Goal: Task Accomplishment & Management: Manage account settings

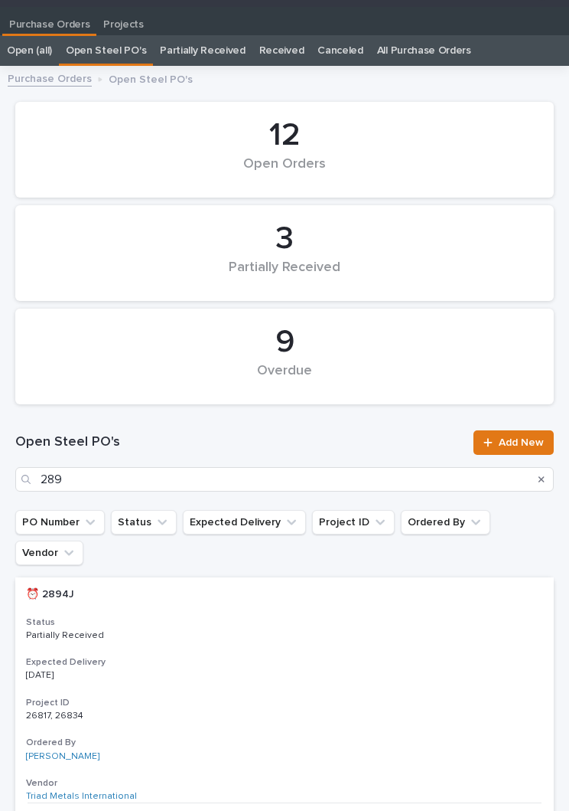
type input "2894"
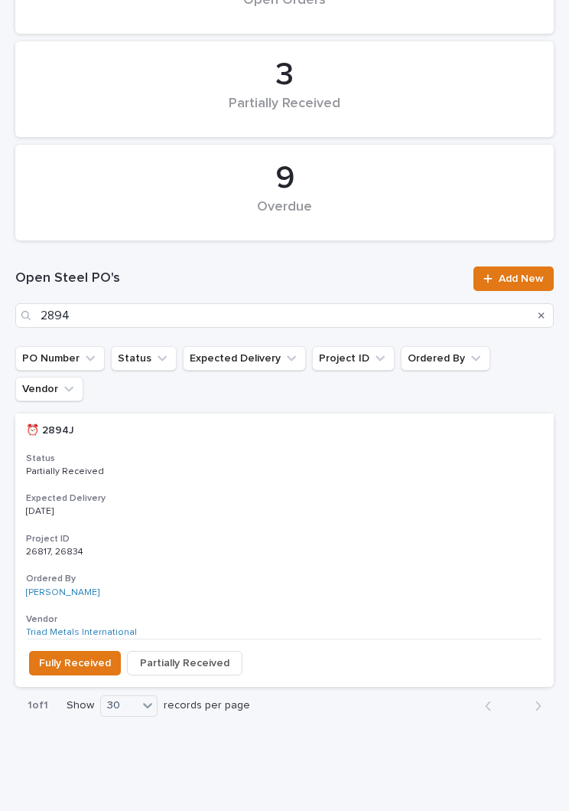
scroll to position [188, 0]
click at [301, 492] on h3 "Expected Delivery" at bounding box center [284, 498] width 517 height 12
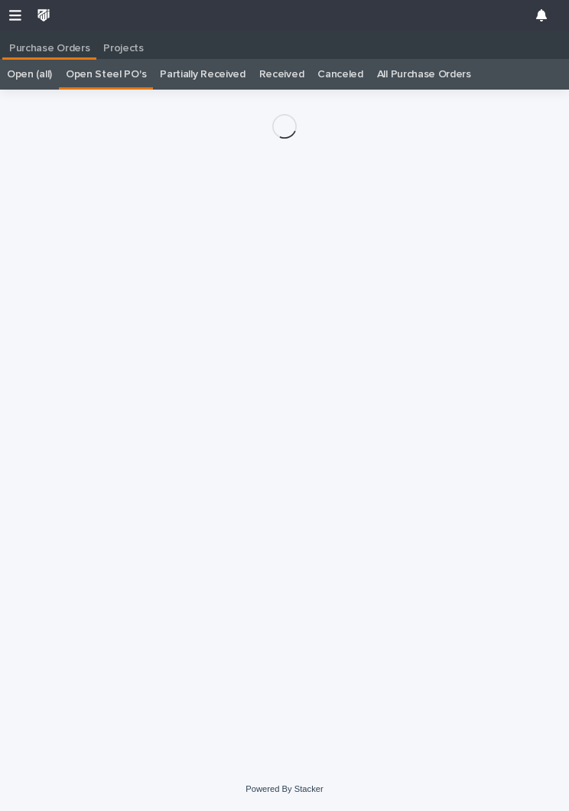
scroll to position [24, 0]
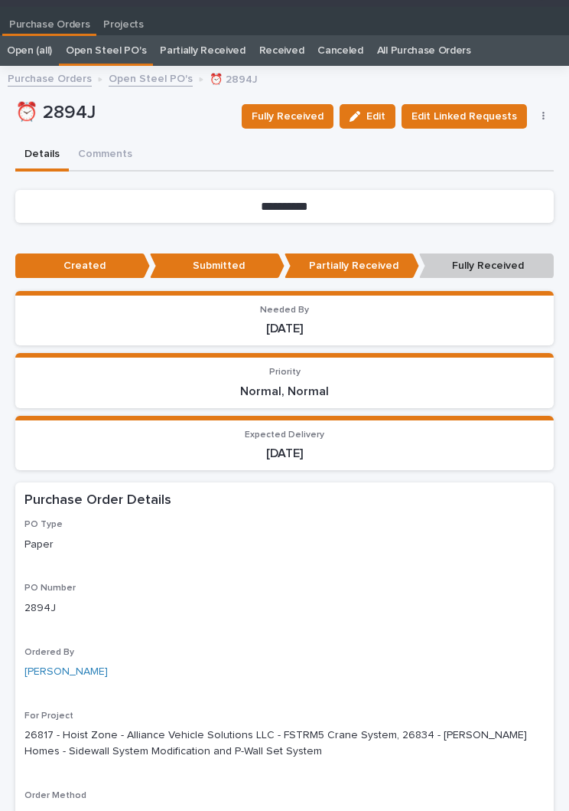
click at [305, 110] on span "Fully Received" at bounding box center [288, 116] width 72 height 18
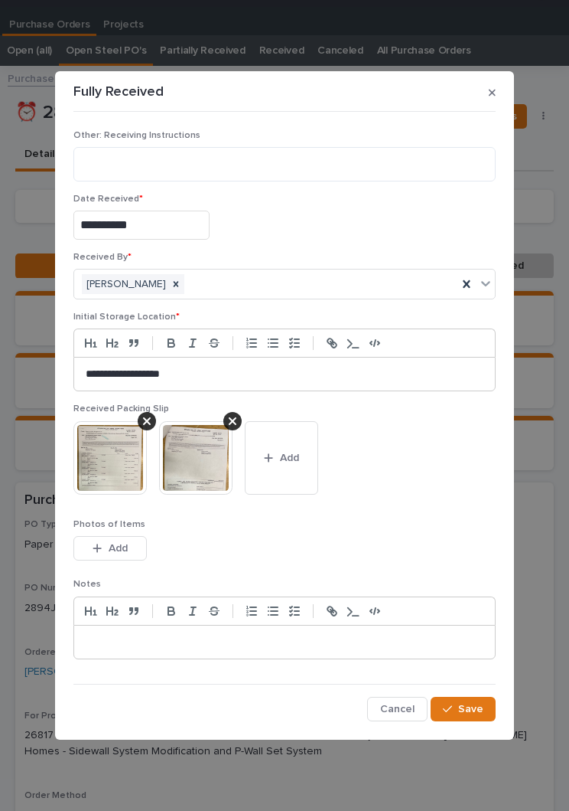
click at [295, 475] on button "Add" at bounding box center [281, 457] width 73 height 73
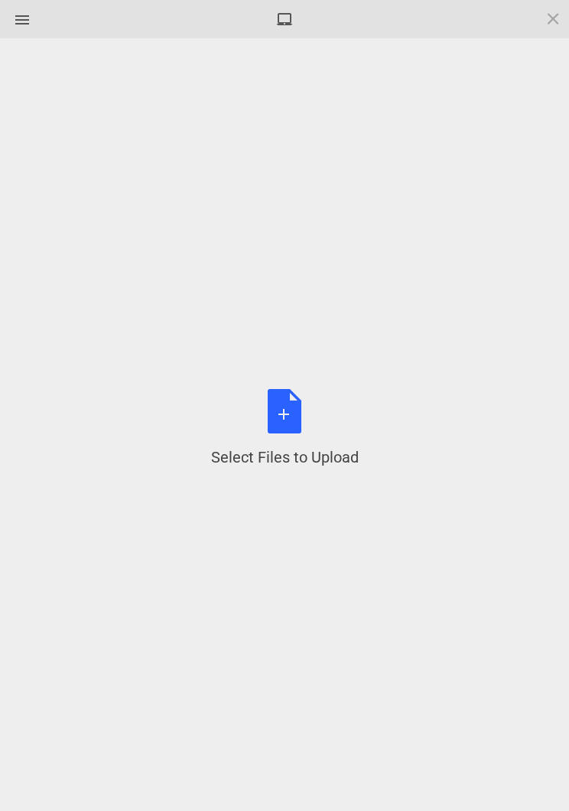
click at [288, 423] on div "Select Files to Upload or Drag and Drop, Copy and Paste Files" at bounding box center [285, 428] width 148 height 79
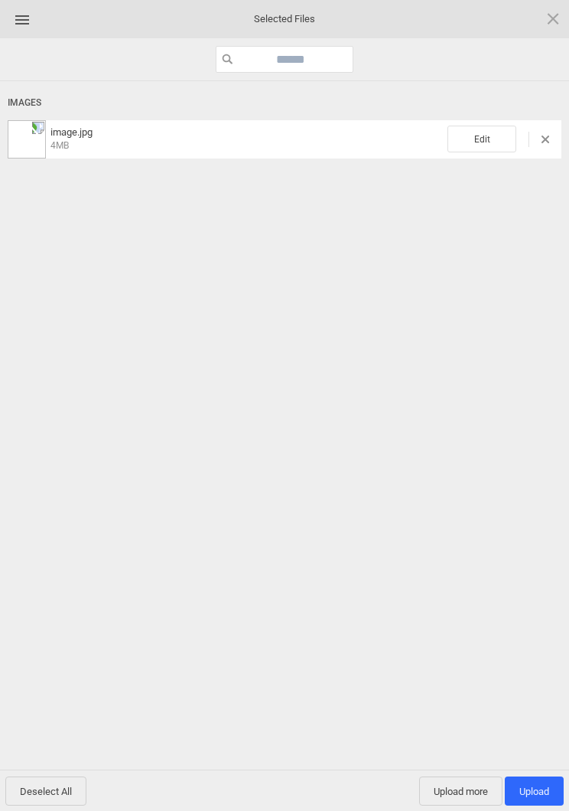
click at [484, 132] on span "Edit" at bounding box center [482, 139] width 69 height 27
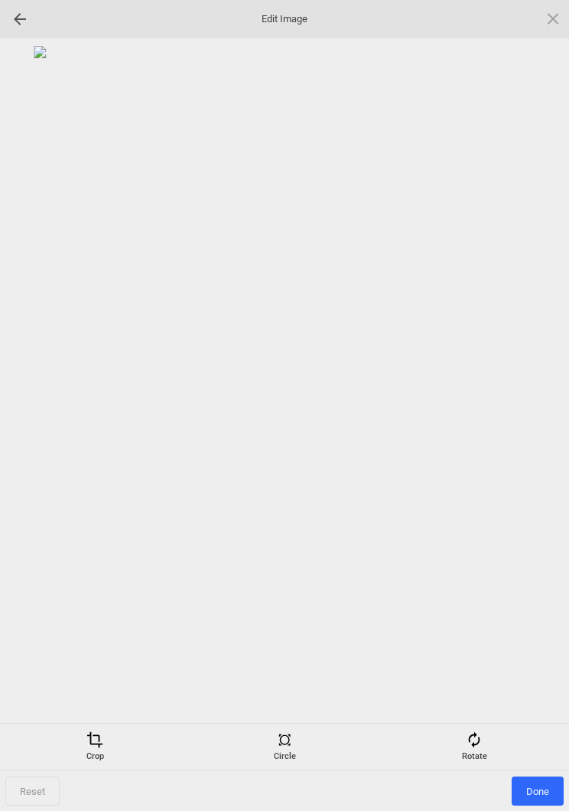
click at [486, 724] on div "Crop Circle Rotate" at bounding box center [284, 746] width 569 height 47
click at [470, 739] on span at bounding box center [474, 739] width 17 height 17
click at [529, 405] on div at bounding box center [535, 406] width 38 height 38
click at [524, 419] on div at bounding box center [535, 406] width 38 height 38
click at [527, 417] on div at bounding box center [535, 406] width 38 height 38
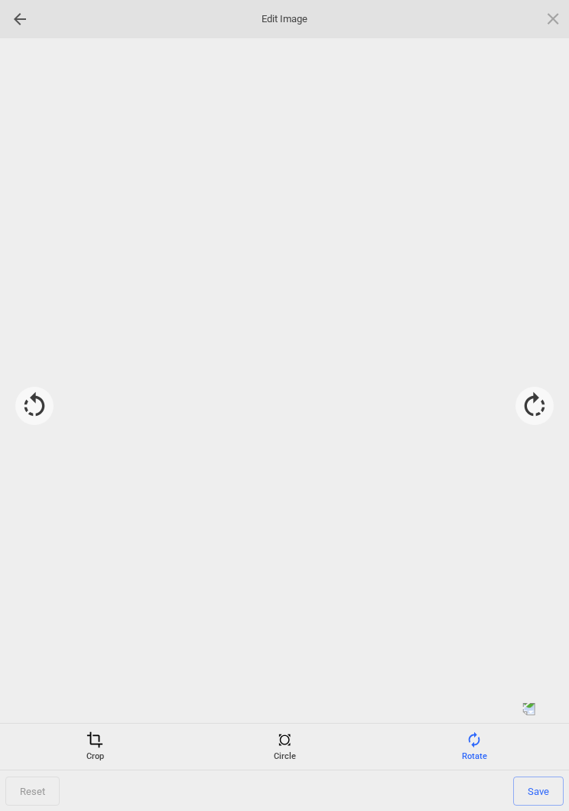
click at [527, 417] on div at bounding box center [535, 406] width 38 height 38
click at [527, 406] on div at bounding box center [535, 406] width 38 height 38
click at [541, 396] on div at bounding box center [535, 406] width 38 height 38
click at [540, 395] on div at bounding box center [535, 406] width 38 height 38
click at [540, 399] on div at bounding box center [535, 406] width 38 height 38
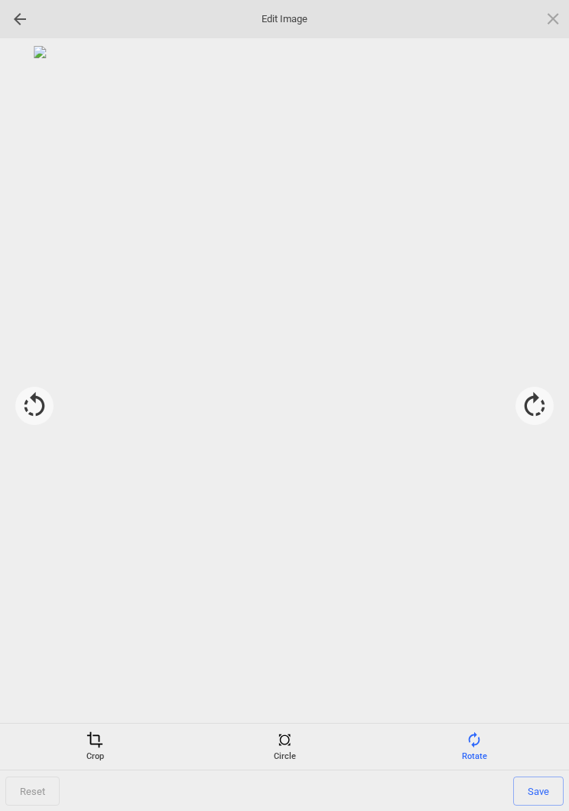
click at [88, 737] on span at bounding box center [94, 739] width 17 height 17
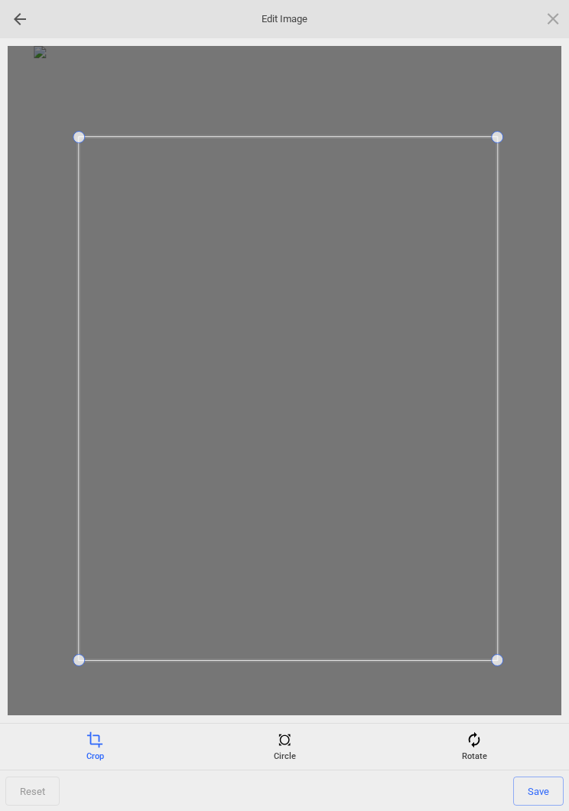
click at [556, 781] on span "Save" at bounding box center [539, 790] width 51 height 29
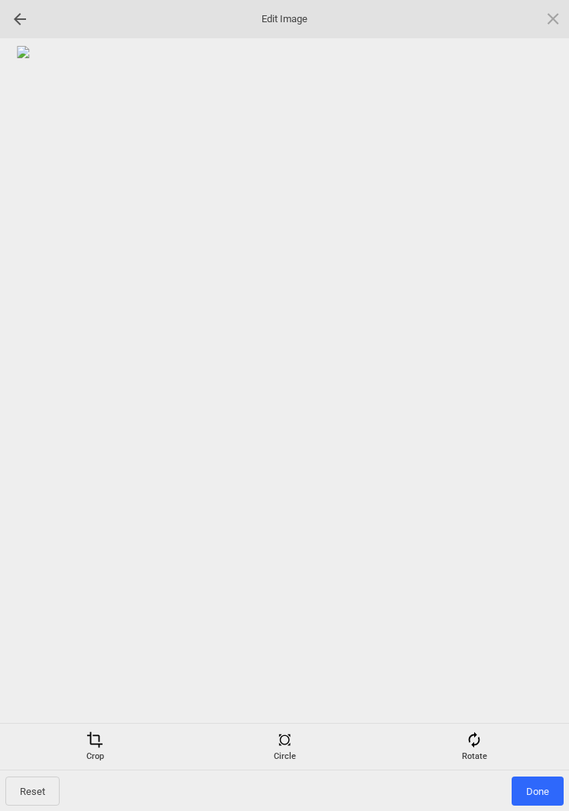
click at [535, 782] on span "Done" at bounding box center [538, 790] width 52 height 29
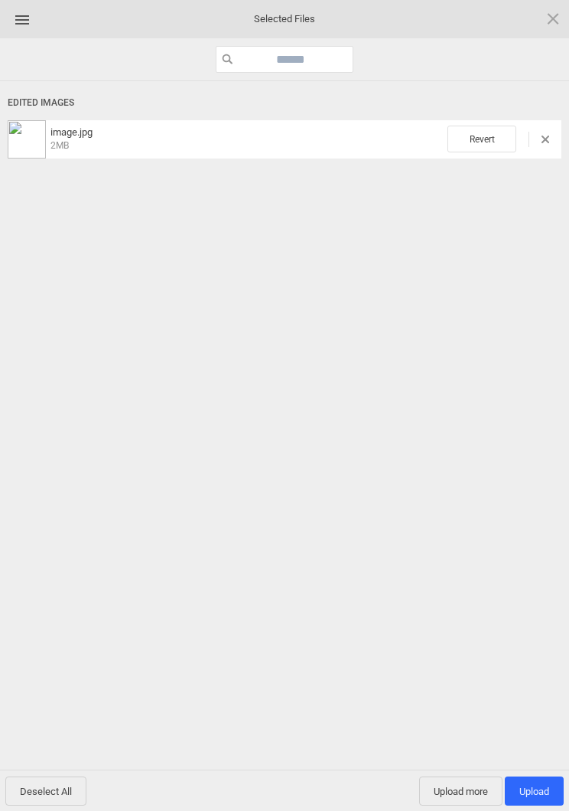
click at [459, 791] on span "Upload more" at bounding box center [460, 790] width 83 height 29
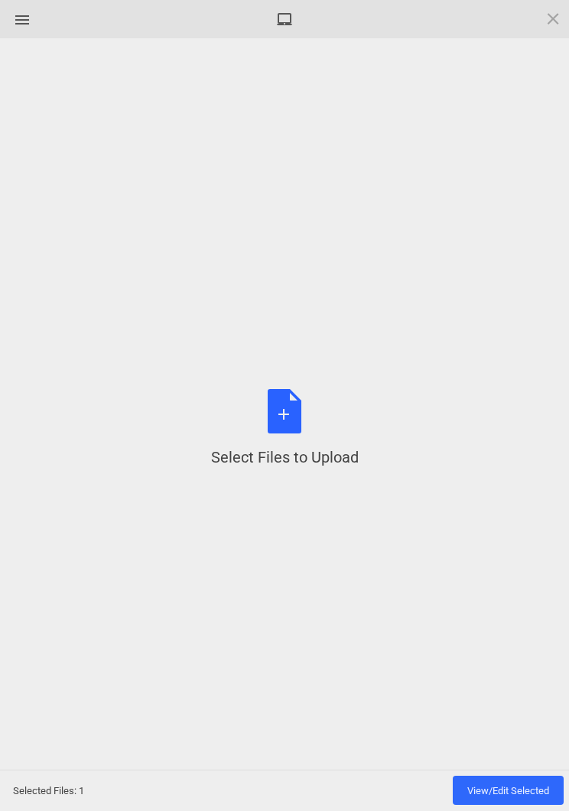
click at [284, 425] on div "Select Files to Upload or Drag and Drop, Copy and Paste Files" at bounding box center [285, 428] width 148 height 79
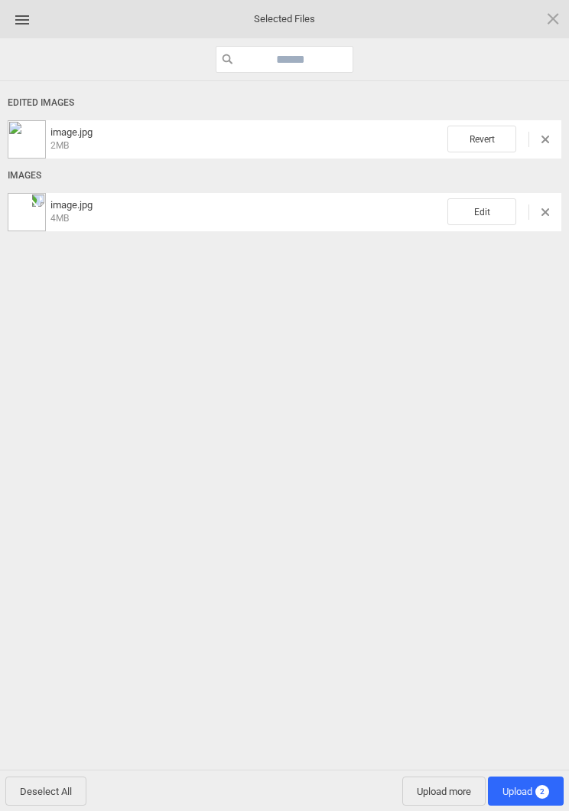
click at [486, 212] on span "Edit" at bounding box center [482, 211] width 69 height 27
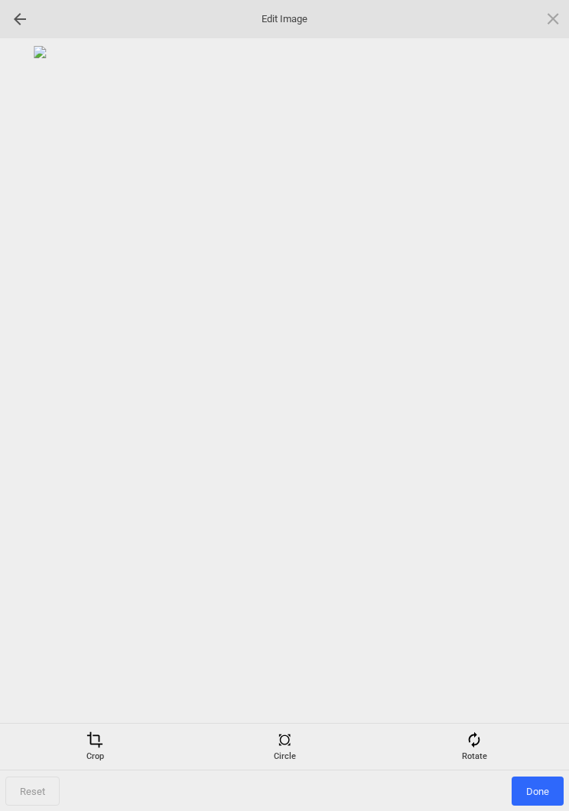
click at [477, 742] on span at bounding box center [474, 739] width 17 height 17
click at [537, 417] on div at bounding box center [535, 406] width 38 height 38
click at [537, 416] on div at bounding box center [535, 406] width 38 height 38
click at [535, 405] on div at bounding box center [535, 406] width 38 height 38
click at [537, 396] on div at bounding box center [535, 406] width 38 height 38
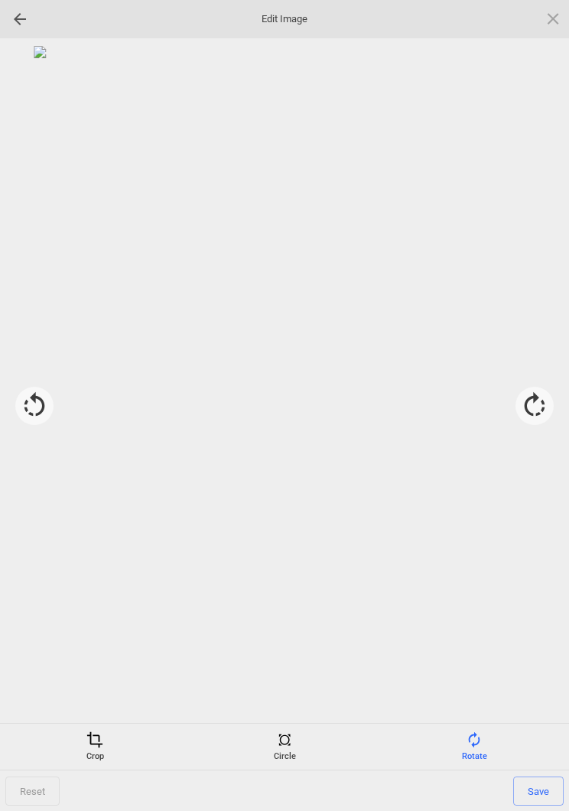
click at [95, 745] on span at bounding box center [94, 739] width 17 height 17
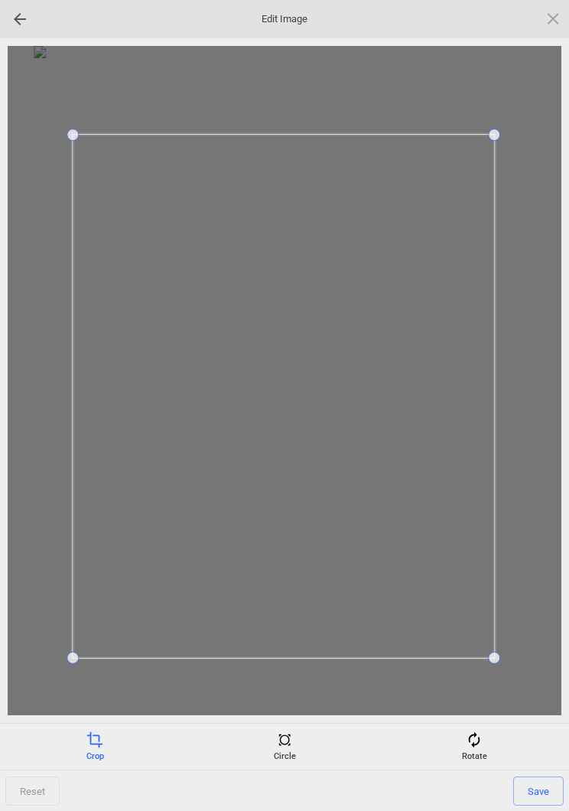
click at [546, 760] on div "Rotate" at bounding box center [474, 746] width 182 height 31
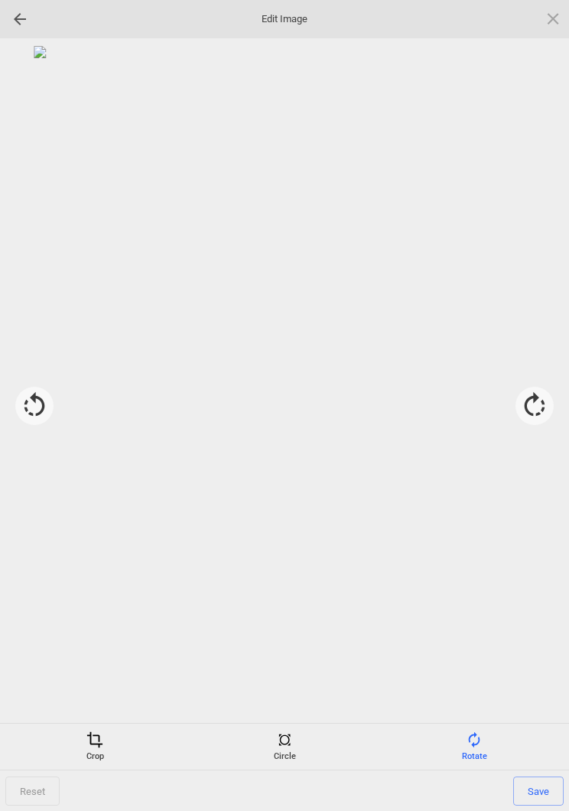
click at [94, 743] on span at bounding box center [94, 739] width 17 height 17
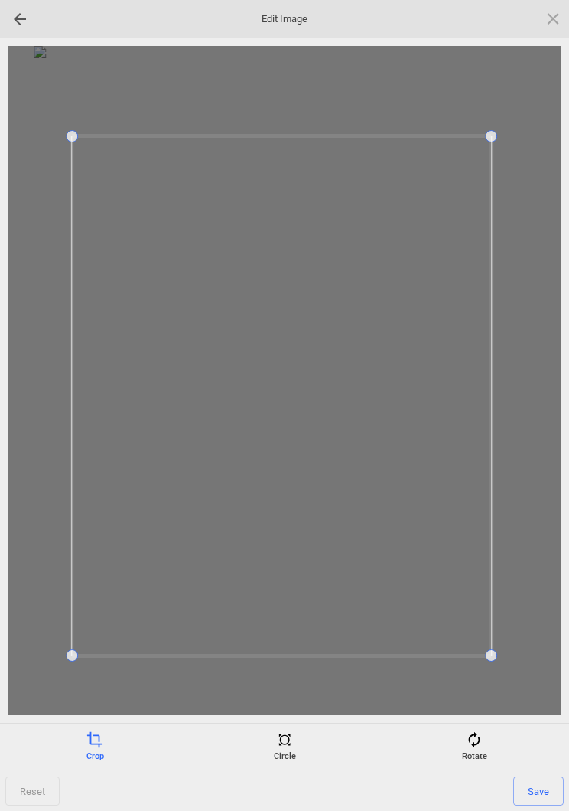
click at [537, 798] on span "Save" at bounding box center [539, 790] width 51 height 29
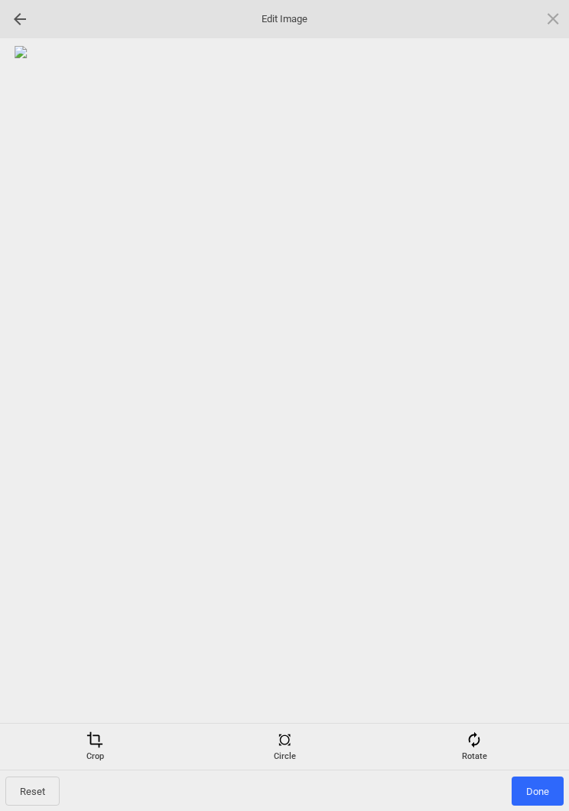
click at [537, 777] on span "Done" at bounding box center [538, 790] width 52 height 29
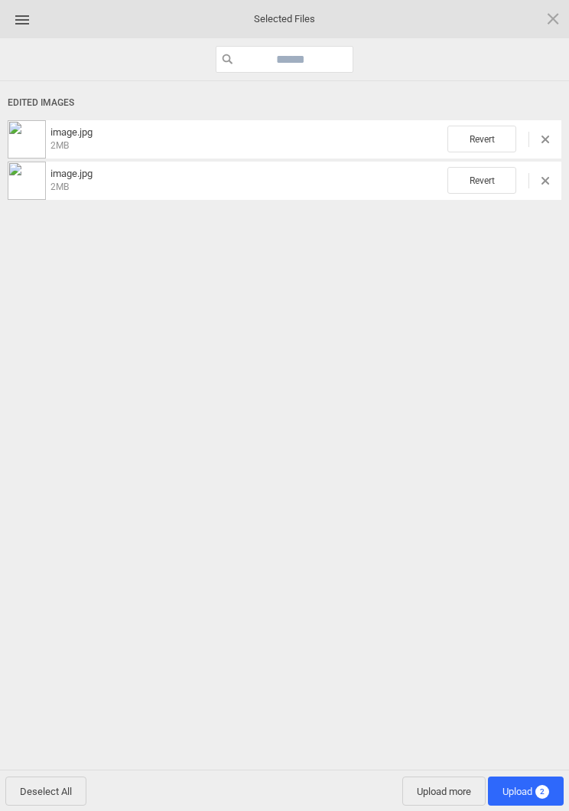
click at [431, 789] on span "Upload more" at bounding box center [444, 790] width 83 height 29
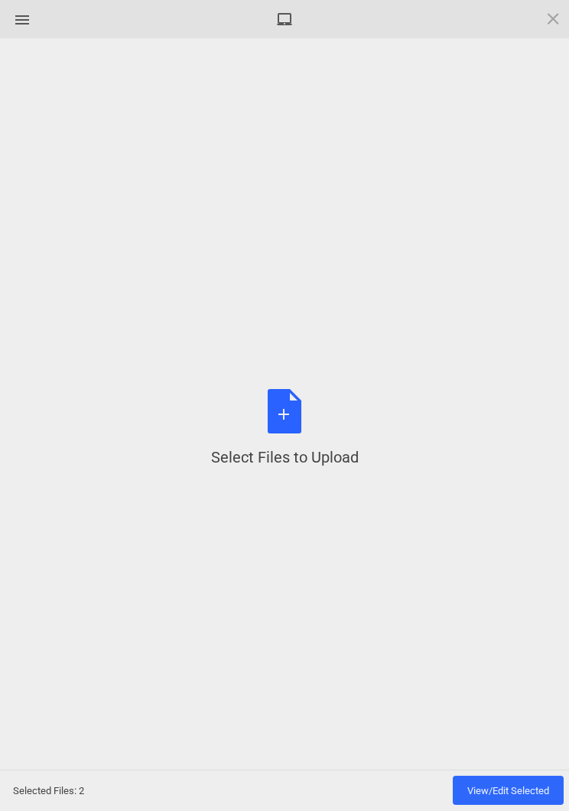
click at [290, 419] on div "Select Files to Upload or Drag and Drop, Copy and Paste Files" at bounding box center [285, 428] width 148 height 79
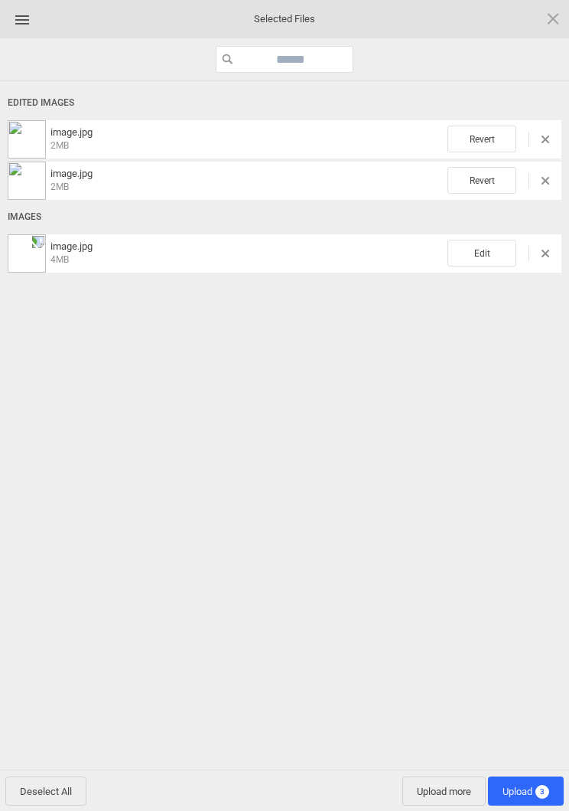
click at [494, 249] on span "Edit" at bounding box center [482, 253] width 69 height 27
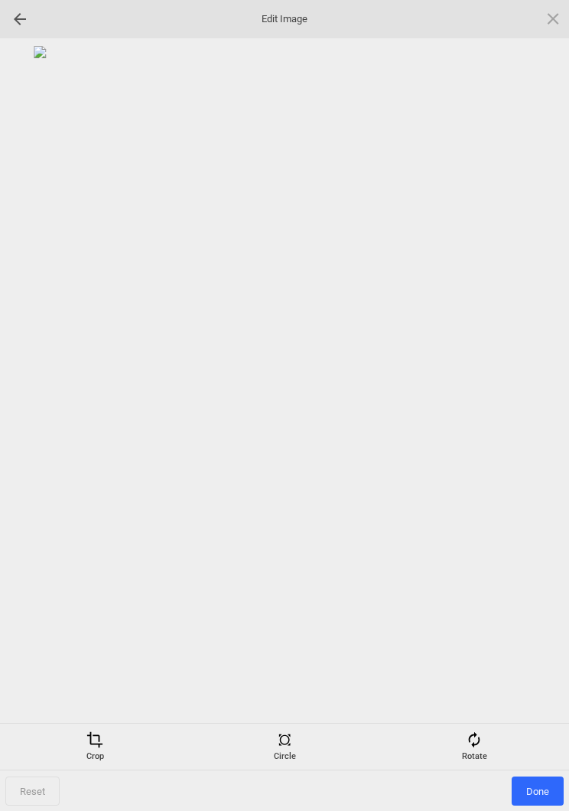
click at [489, 732] on div "Rotate" at bounding box center [474, 746] width 182 height 31
click at [530, 403] on div at bounding box center [535, 406] width 38 height 38
click at [523, 406] on div at bounding box center [535, 406] width 38 height 38
click at [518, 401] on div at bounding box center [535, 406] width 38 height 38
click at [520, 395] on div at bounding box center [535, 406] width 38 height 38
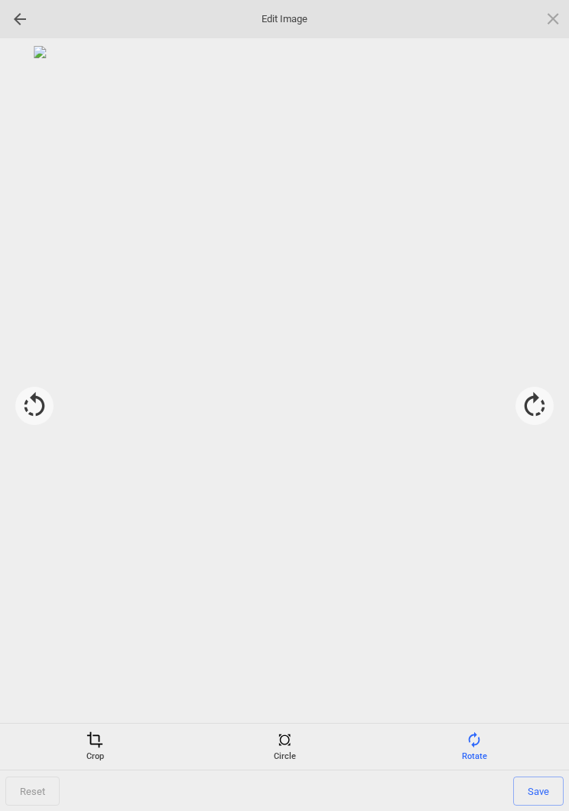
click at [90, 739] on span at bounding box center [94, 739] width 17 height 17
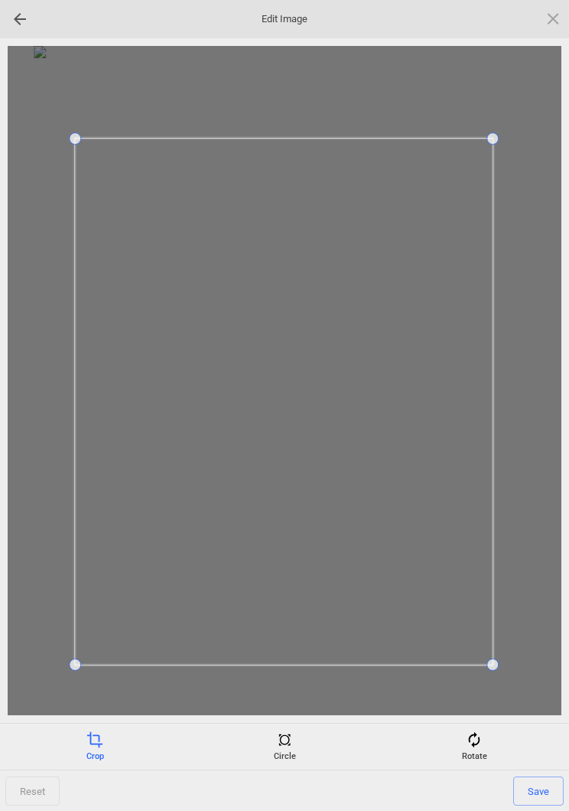
click at [535, 798] on span "Save" at bounding box center [539, 790] width 51 height 29
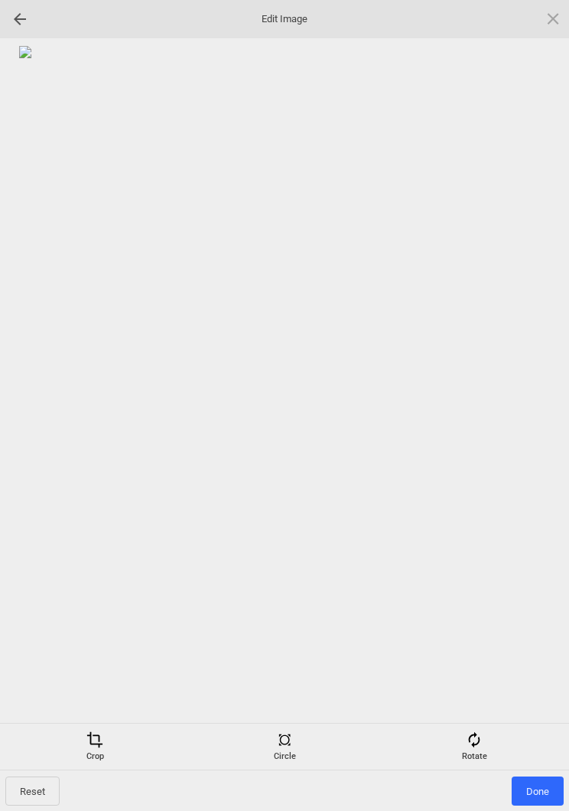
click at [539, 792] on span "Done" at bounding box center [538, 790] width 52 height 29
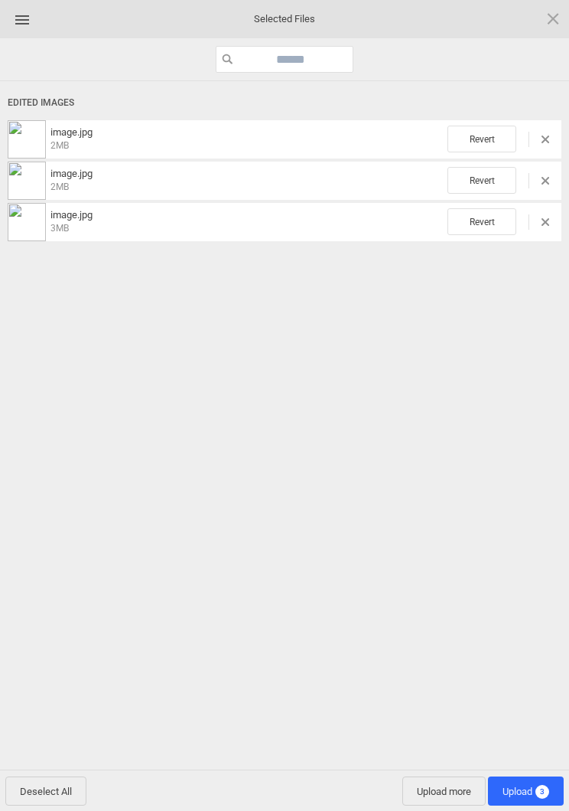
click at [532, 779] on span "Upload 3" at bounding box center [526, 790] width 76 height 29
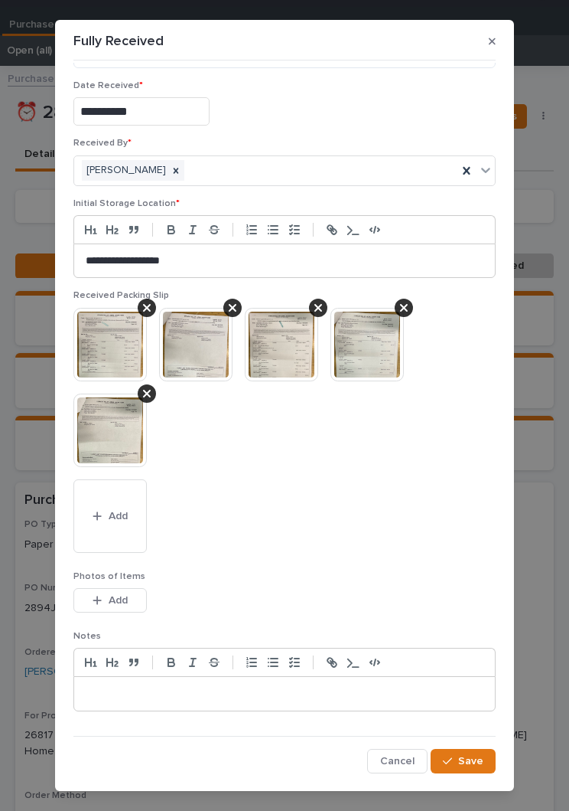
scroll to position [62, 0]
click at [471, 757] on span "Save" at bounding box center [470, 762] width 25 height 14
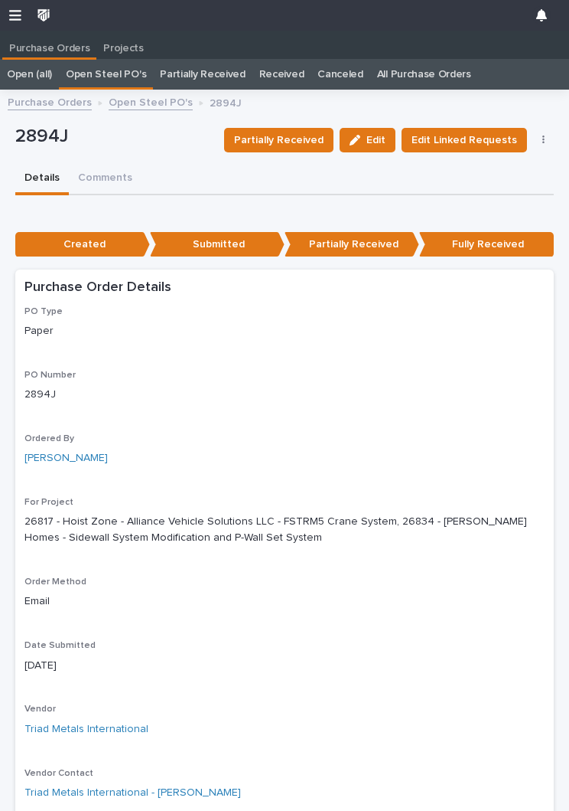
scroll to position [0, 0]
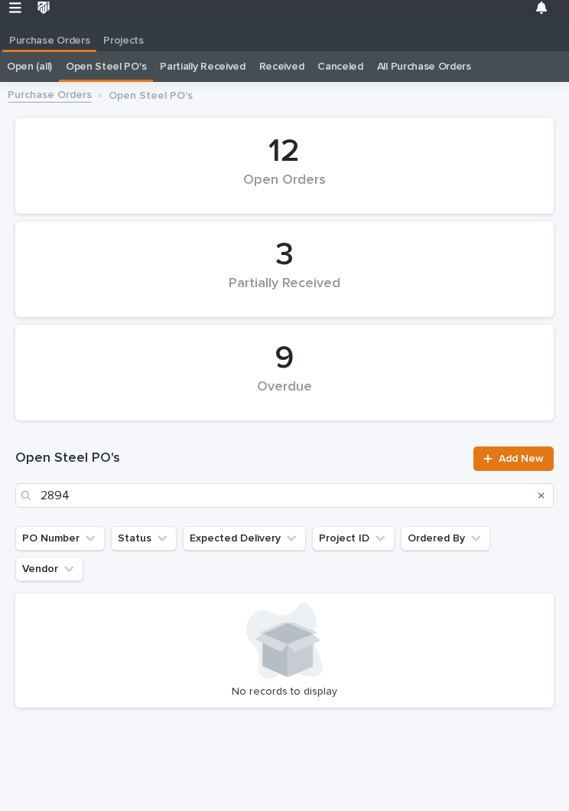
scroll to position [24, 0]
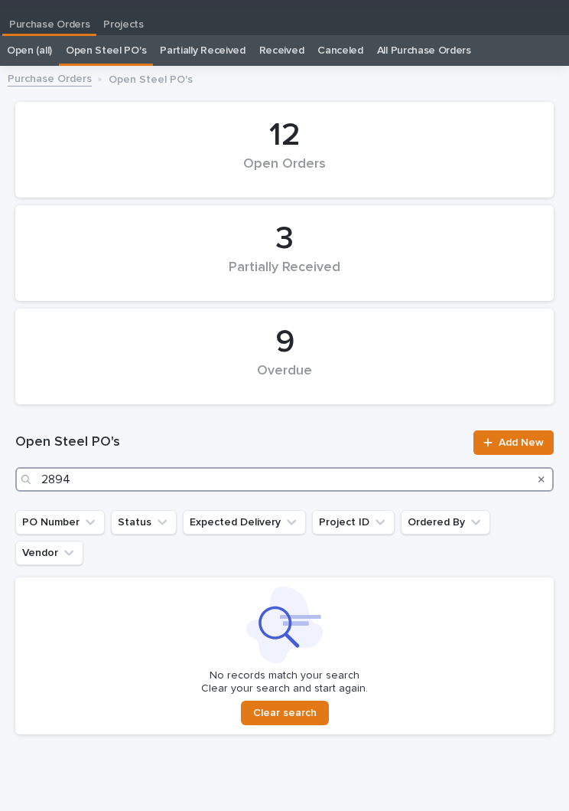
click at [340, 480] on input "2894" at bounding box center [284, 479] width 539 height 24
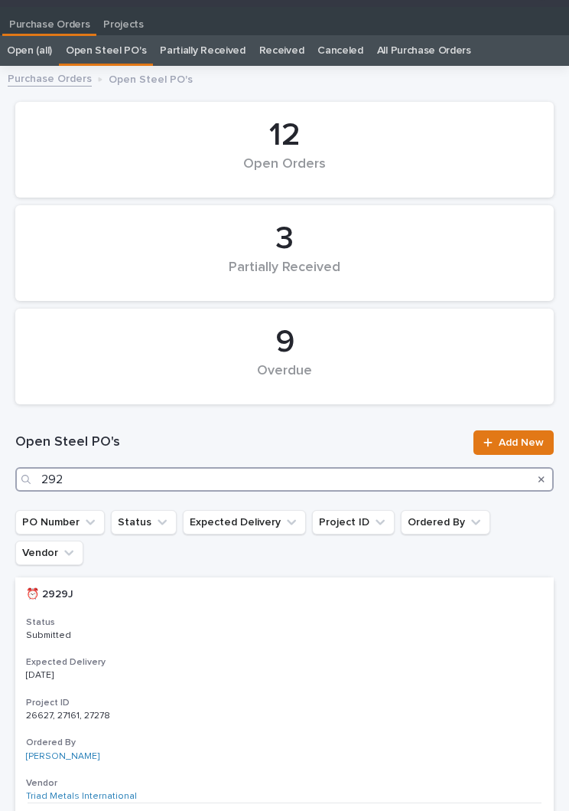
type input "2929"
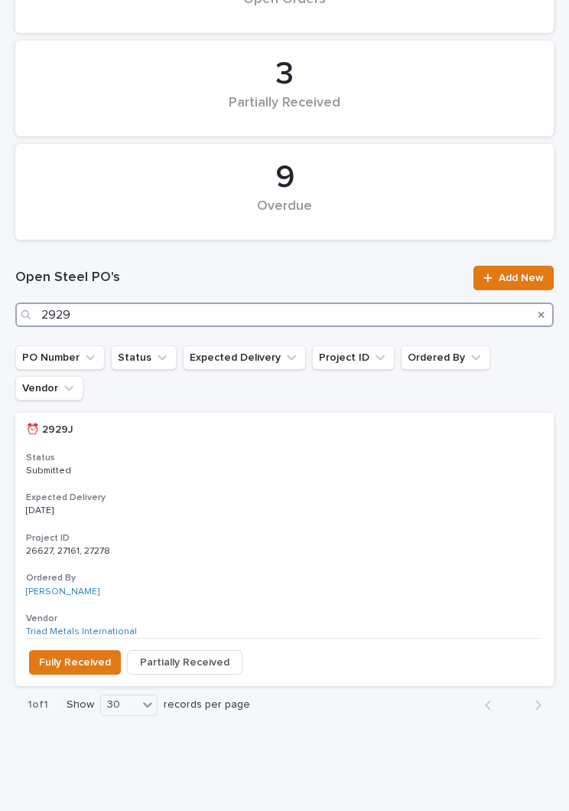
scroll to position [188, 0]
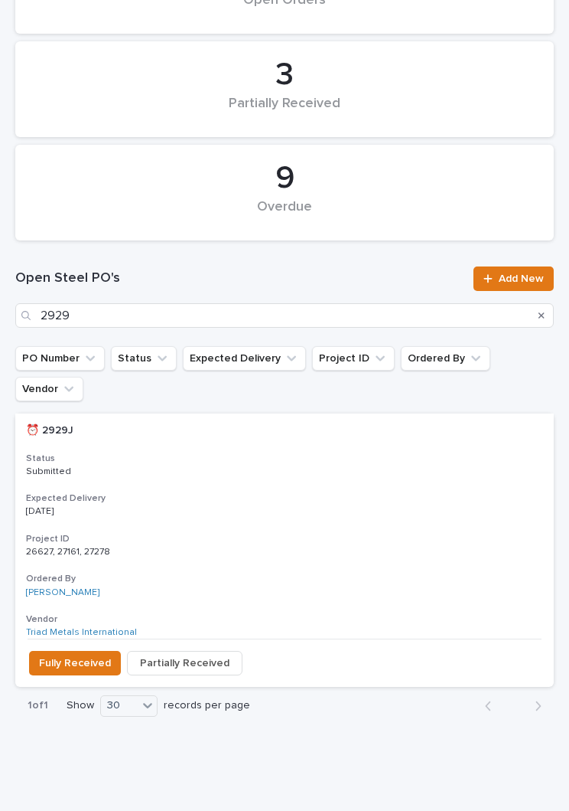
click at [272, 492] on h3 "Expected Delivery" at bounding box center [284, 498] width 517 height 12
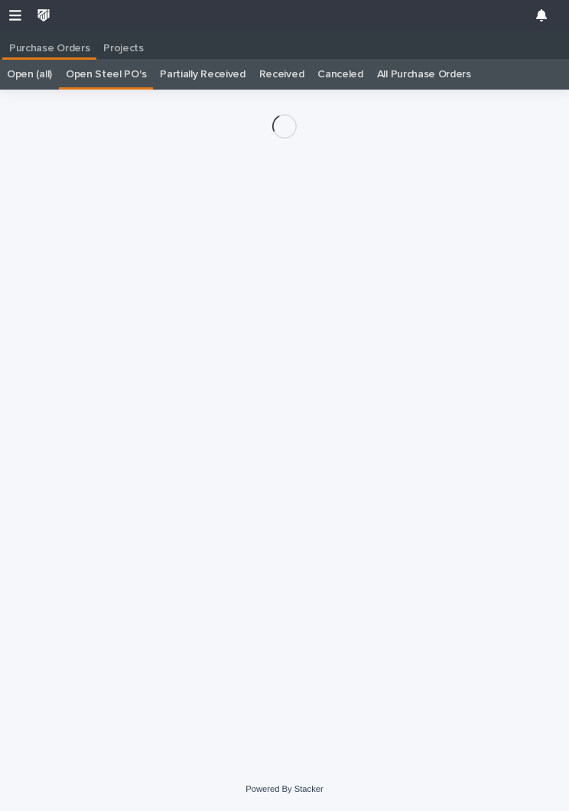
scroll to position [24, 0]
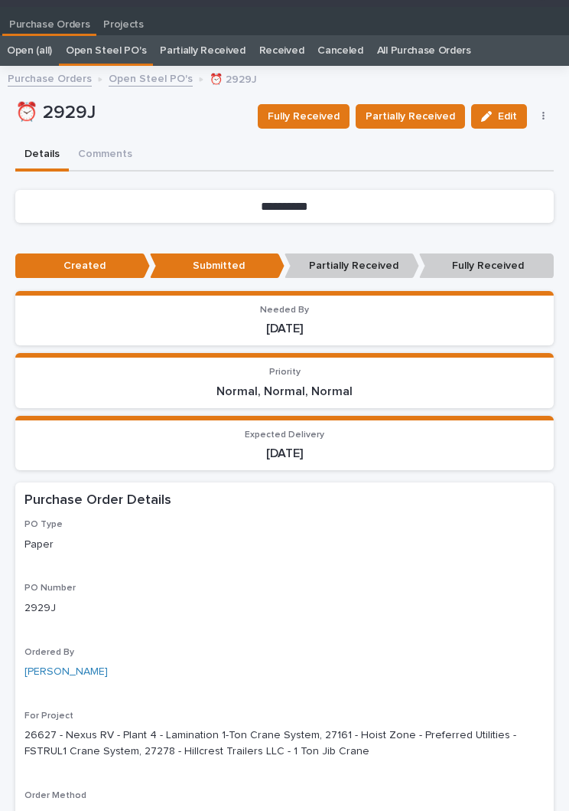
click at [327, 116] on span "Fully Received" at bounding box center [304, 116] width 72 height 18
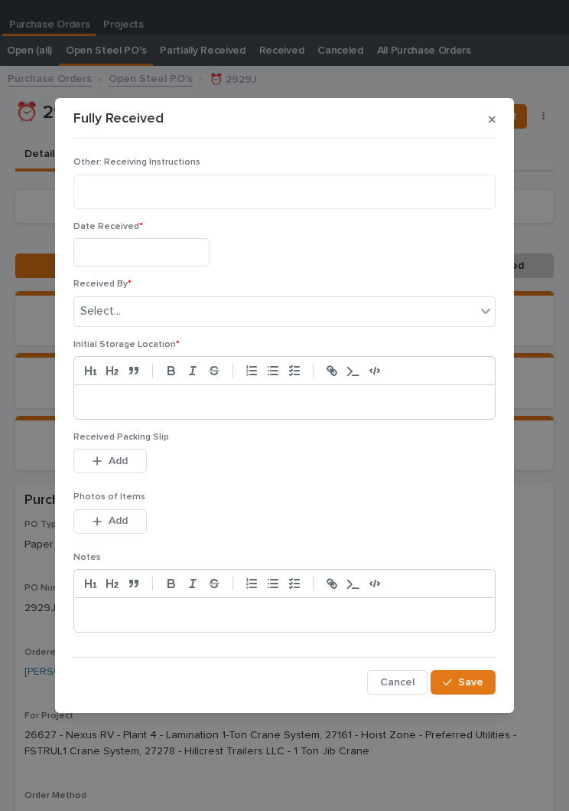
click at [144, 251] on input "text" at bounding box center [141, 252] width 136 height 28
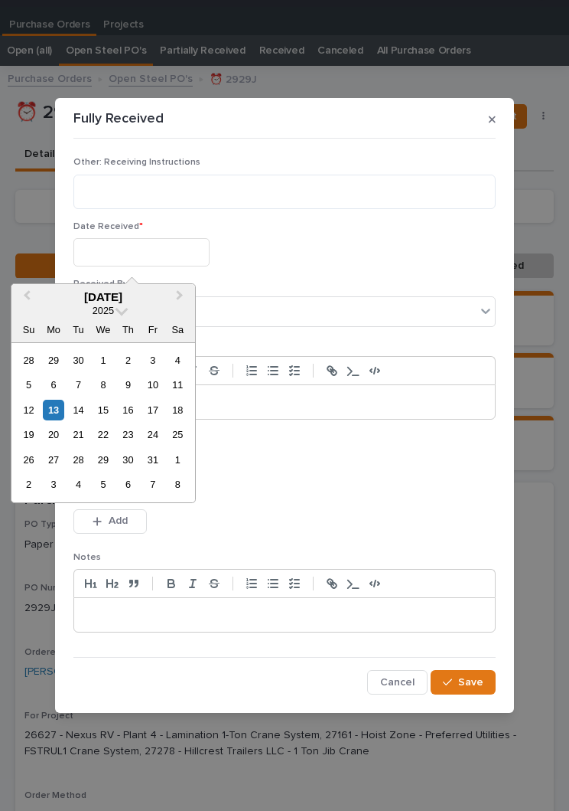
click at [63, 402] on div "13" at bounding box center [53, 410] width 21 height 21
type input "**********"
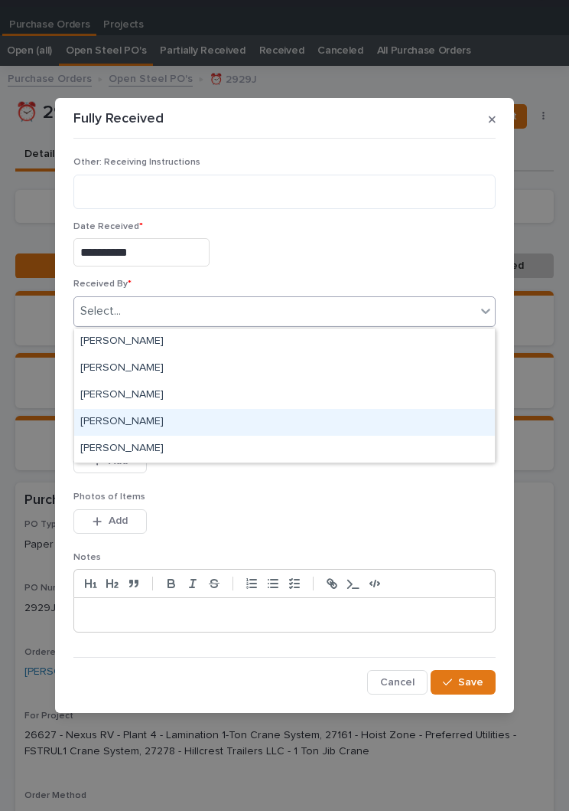
click at [166, 419] on div "[PERSON_NAME]" at bounding box center [284, 422] width 421 height 27
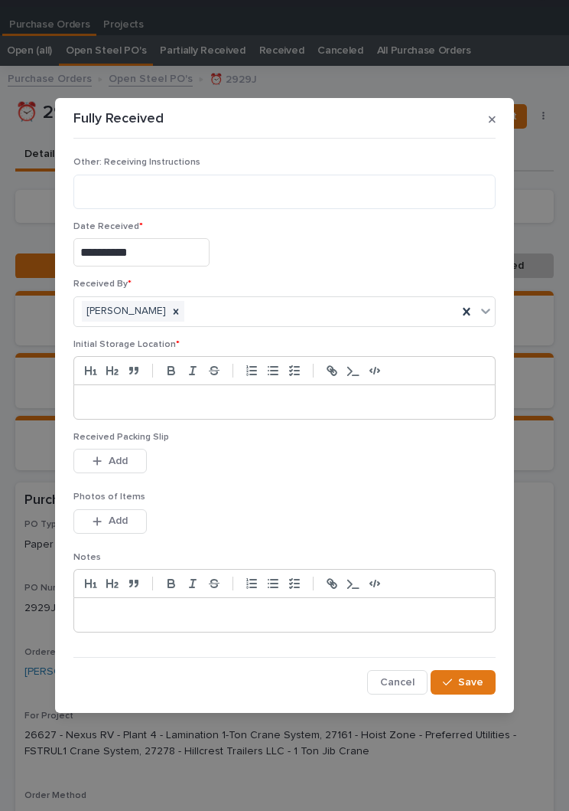
click at [254, 396] on p at bounding box center [285, 401] width 398 height 15
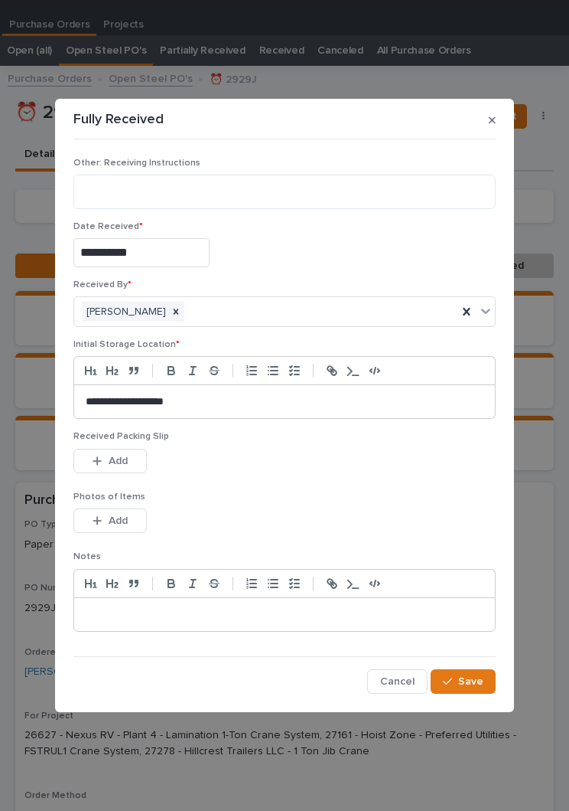
click at [292, 470] on div "This file cannot be opened Download File Add" at bounding box center [284, 464] width 422 height 31
click at [292, 469] on div "This file cannot be opened Download File Add" at bounding box center [284, 464] width 422 height 31
click at [113, 452] on button "Add" at bounding box center [109, 461] width 73 height 24
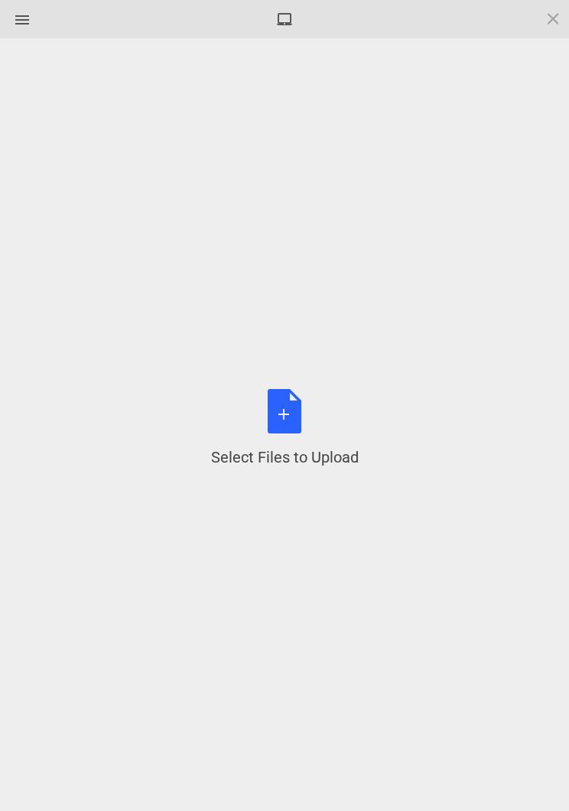
click at [297, 417] on div "Select Files to Upload or Drag and Drop, Copy and Paste Files" at bounding box center [285, 428] width 148 height 79
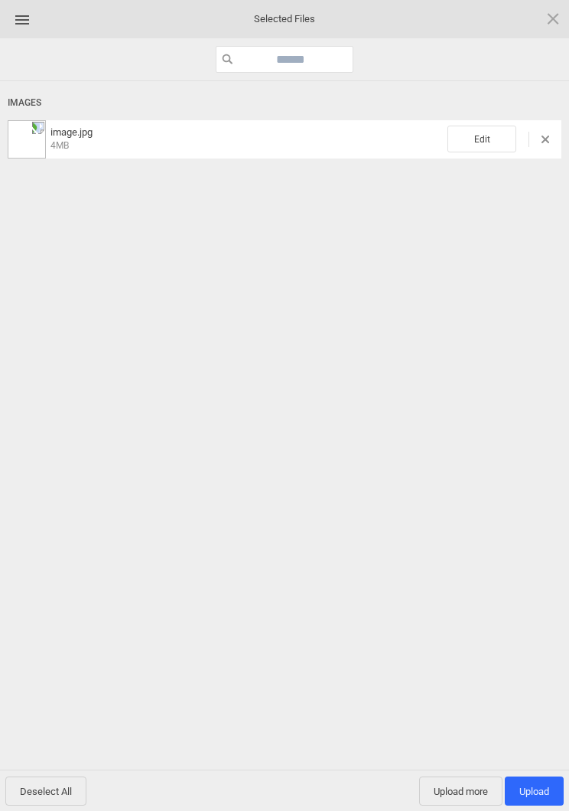
click at [504, 130] on span "Edit" at bounding box center [482, 139] width 69 height 27
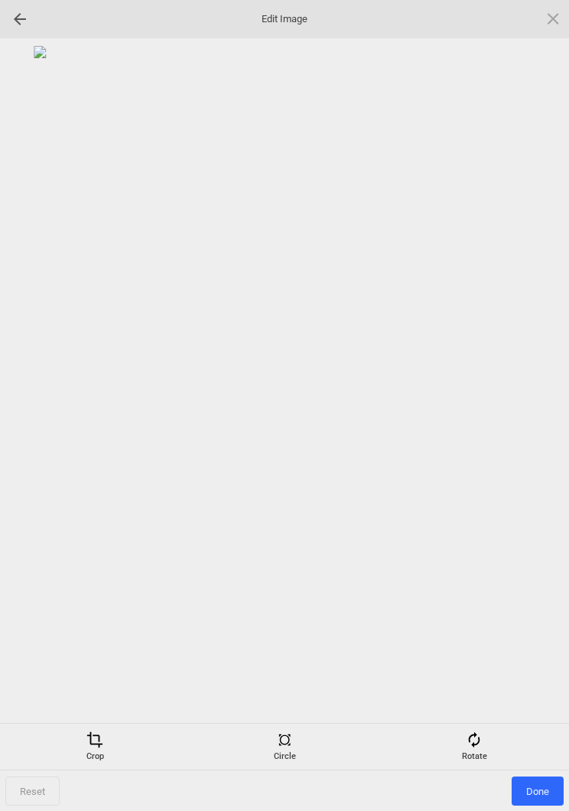
click at [492, 747] on div "Rotate" at bounding box center [474, 746] width 182 height 31
click at [534, 403] on div at bounding box center [535, 406] width 38 height 38
click at [533, 400] on div at bounding box center [535, 406] width 38 height 38
click at [527, 402] on div at bounding box center [535, 406] width 38 height 38
click at [524, 399] on div at bounding box center [535, 406] width 38 height 38
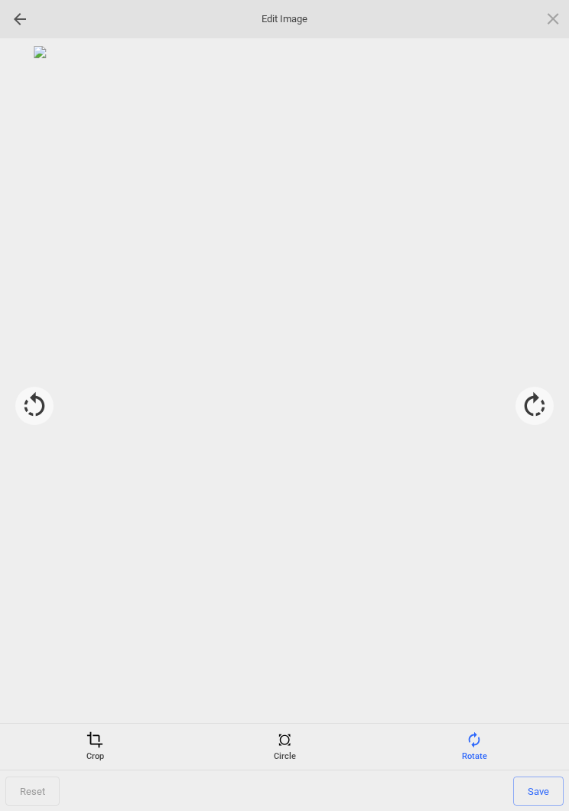
click at [100, 741] on span at bounding box center [94, 739] width 17 height 17
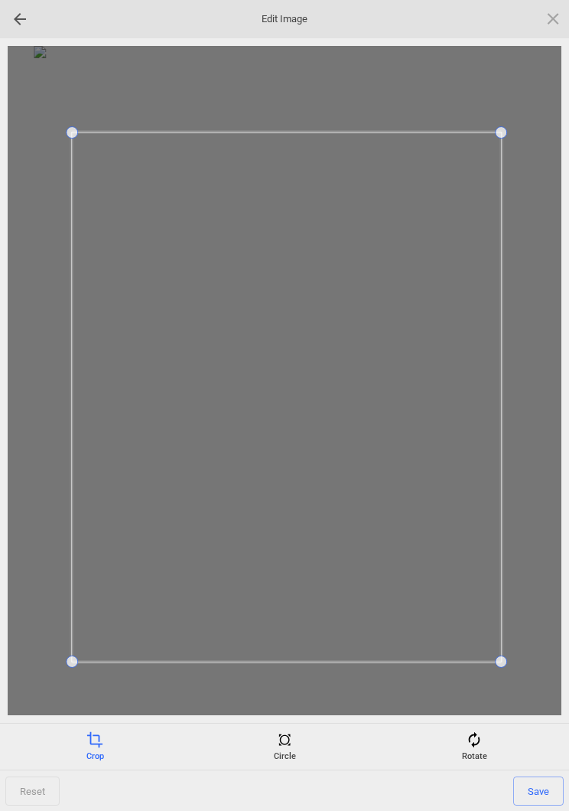
click at [543, 794] on span "Save" at bounding box center [539, 790] width 51 height 29
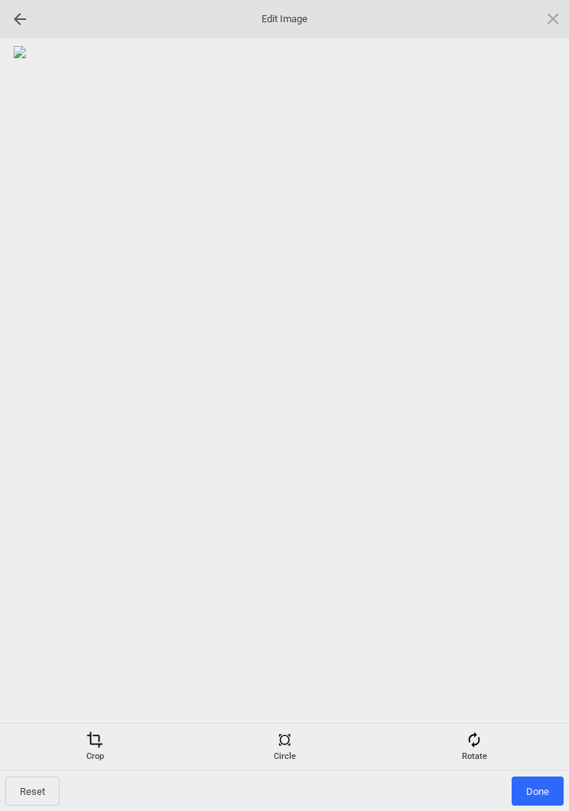
click at [539, 791] on span "Done" at bounding box center [538, 790] width 52 height 29
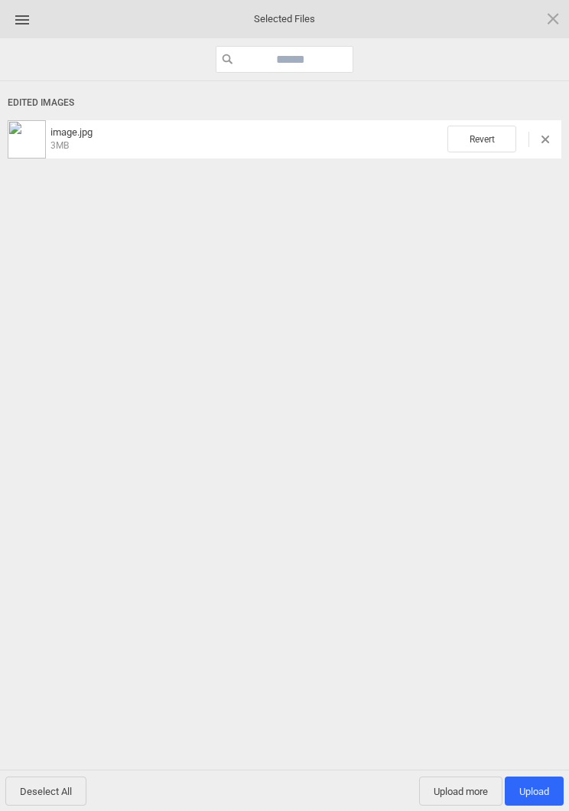
click at [457, 793] on span "Upload more" at bounding box center [460, 790] width 83 height 29
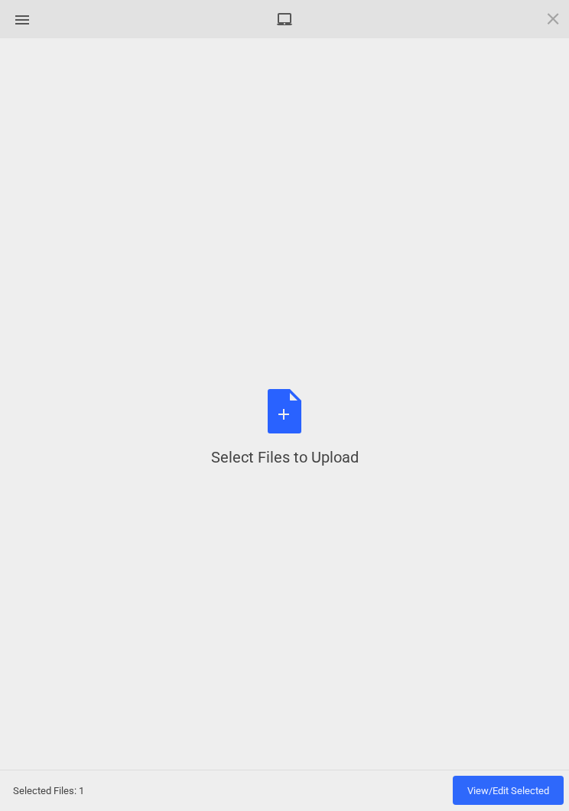
click at [296, 424] on div "Select Files to Upload or Drag and Drop, Copy and Paste Files" at bounding box center [285, 428] width 148 height 79
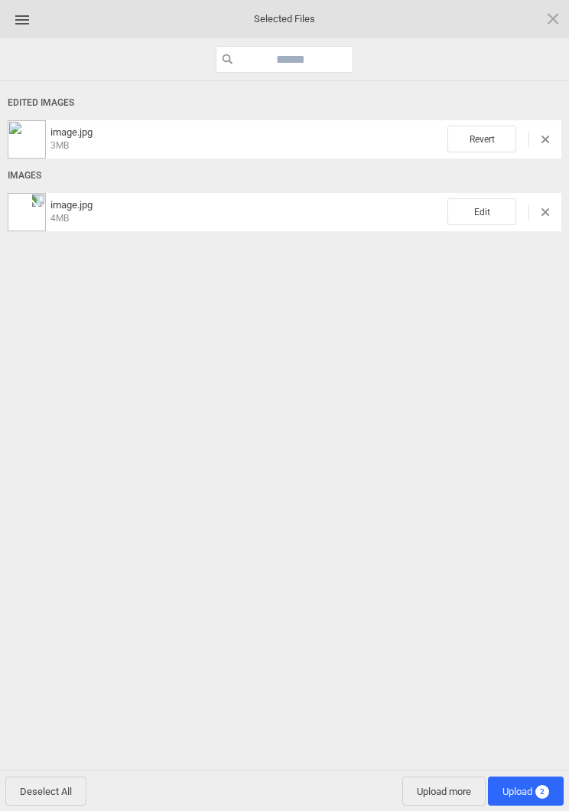
click at [488, 209] on span "Edit" at bounding box center [482, 211] width 69 height 27
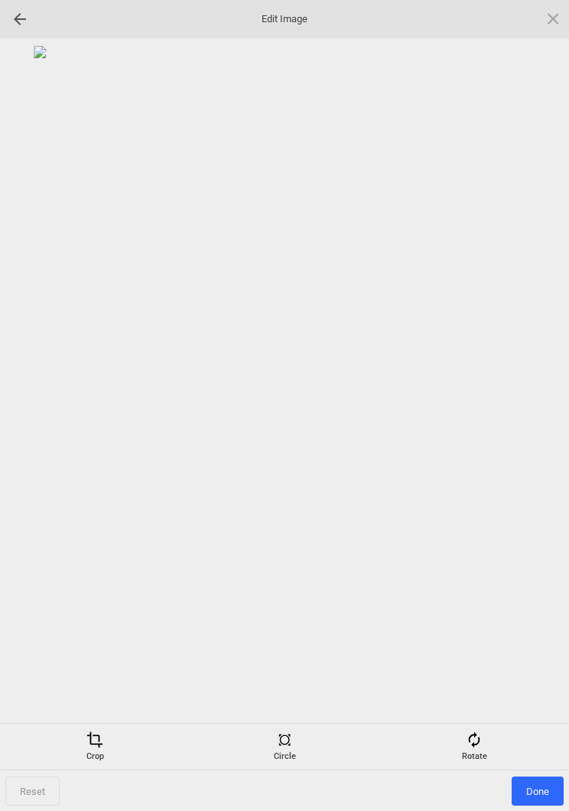
click at [487, 743] on div "Rotate" at bounding box center [474, 746] width 182 height 31
click at [540, 396] on div at bounding box center [535, 406] width 38 height 38
click at [533, 403] on div at bounding box center [535, 406] width 38 height 38
click at [529, 407] on div at bounding box center [535, 406] width 38 height 38
click at [527, 403] on div at bounding box center [535, 406] width 38 height 38
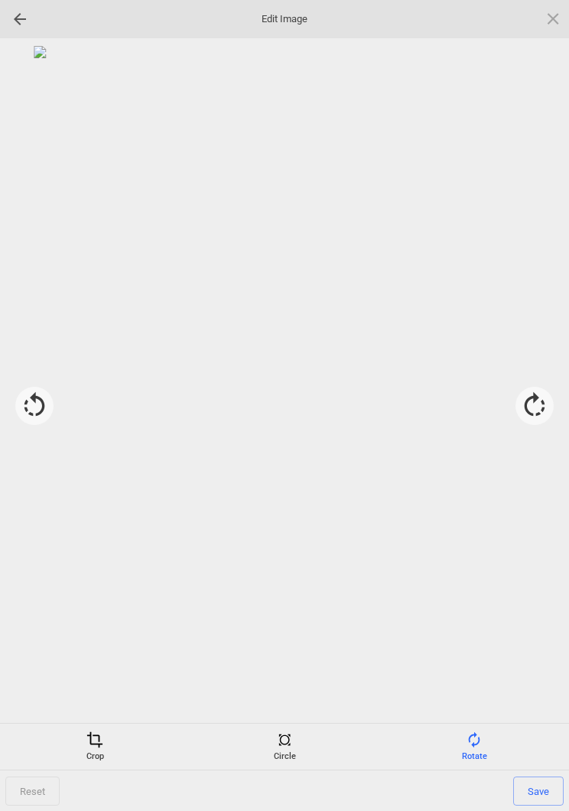
click at [98, 739] on span at bounding box center [94, 739] width 17 height 17
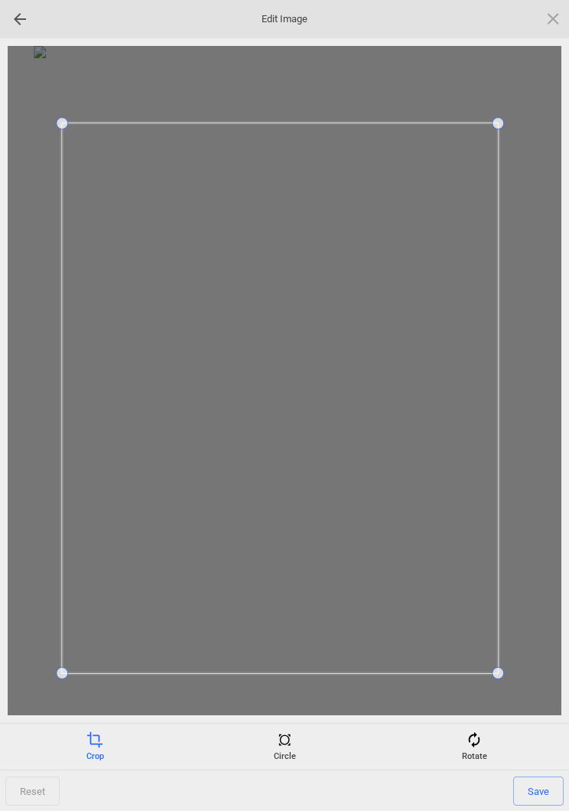
click at [557, 790] on span "Save" at bounding box center [539, 790] width 51 height 29
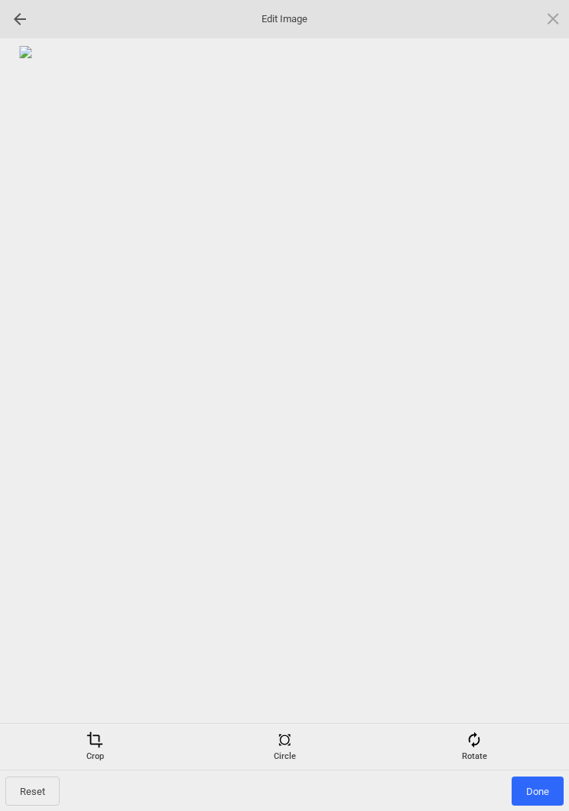
click at [541, 789] on span "Done" at bounding box center [538, 790] width 52 height 29
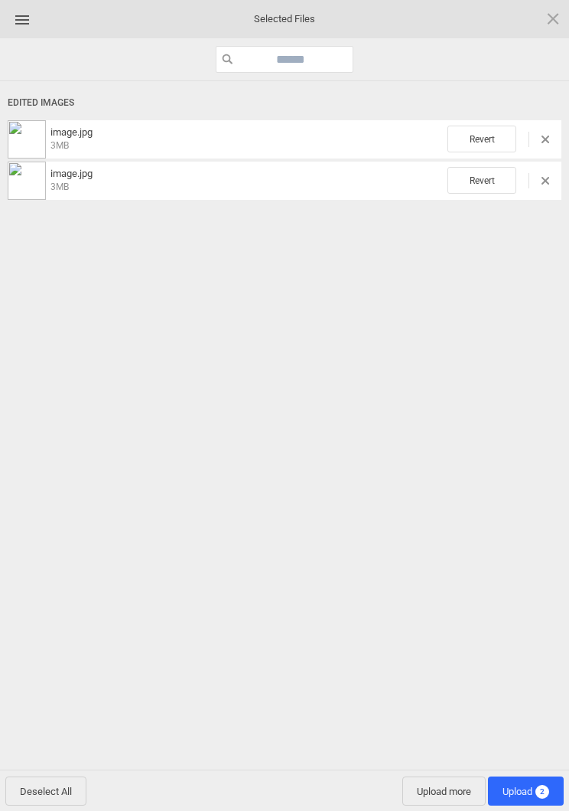
click at [426, 798] on span "Upload more" at bounding box center [444, 790] width 83 height 29
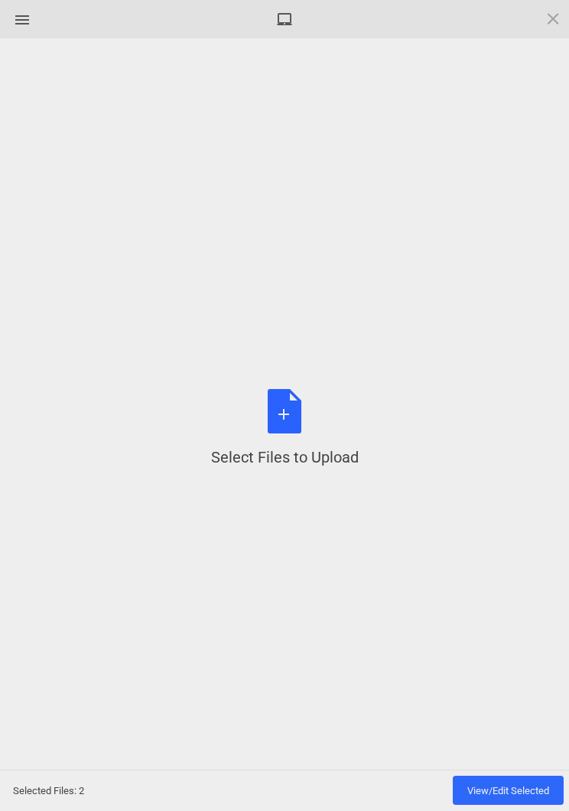
click at [288, 429] on div "Select Files to Upload or Drag and Drop, Copy and Paste Files" at bounding box center [285, 428] width 148 height 79
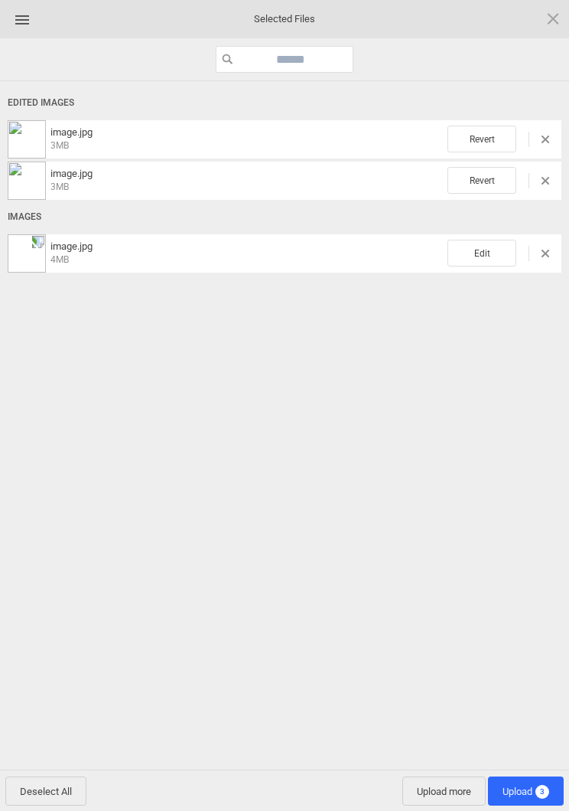
click at [487, 260] on span "Edit" at bounding box center [482, 253] width 69 height 27
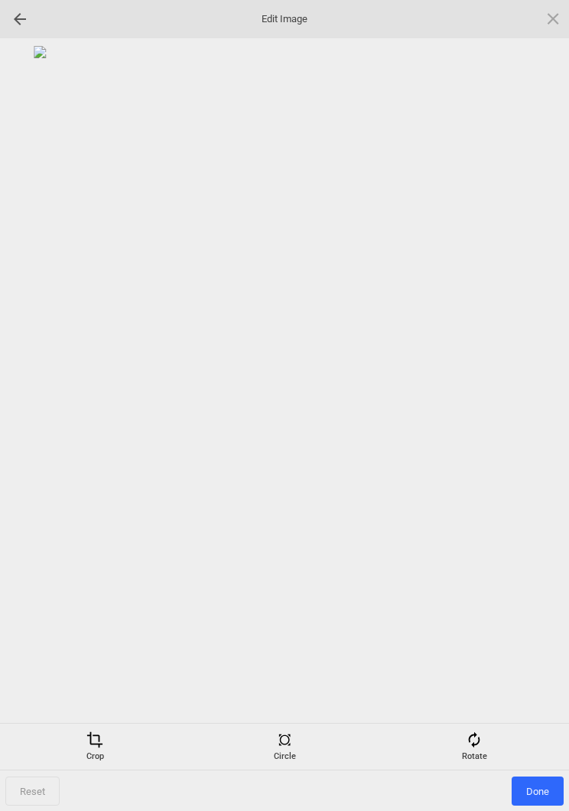
click at [475, 751] on div "Rotate" at bounding box center [474, 746] width 182 height 31
click at [533, 393] on div at bounding box center [535, 406] width 38 height 38
click at [534, 400] on div at bounding box center [535, 406] width 38 height 38
click at [533, 403] on div at bounding box center [535, 406] width 38 height 38
click at [527, 413] on div at bounding box center [535, 406] width 38 height 38
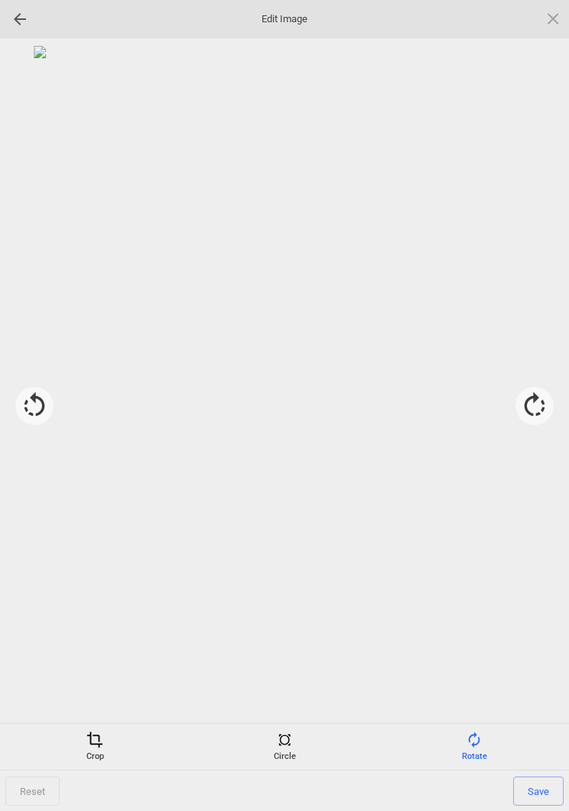
click at [98, 748] on div "Crop" at bounding box center [95, 746] width 182 height 31
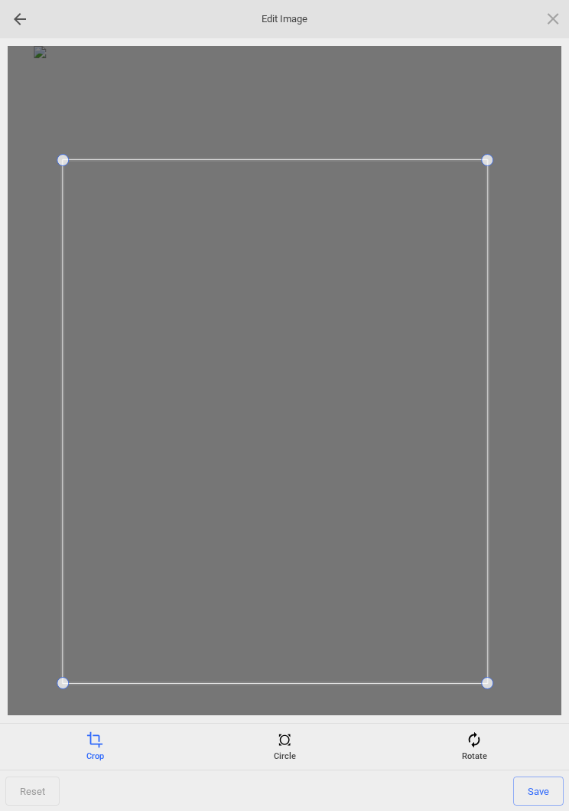
click at [543, 792] on span "Save" at bounding box center [539, 790] width 51 height 29
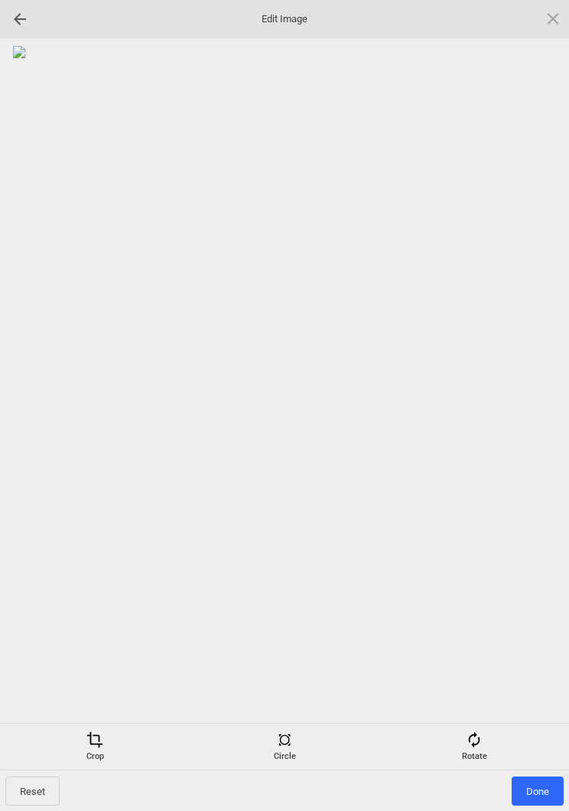
click at [543, 793] on span "Done" at bounding box center [538, 790] width 52 height 29
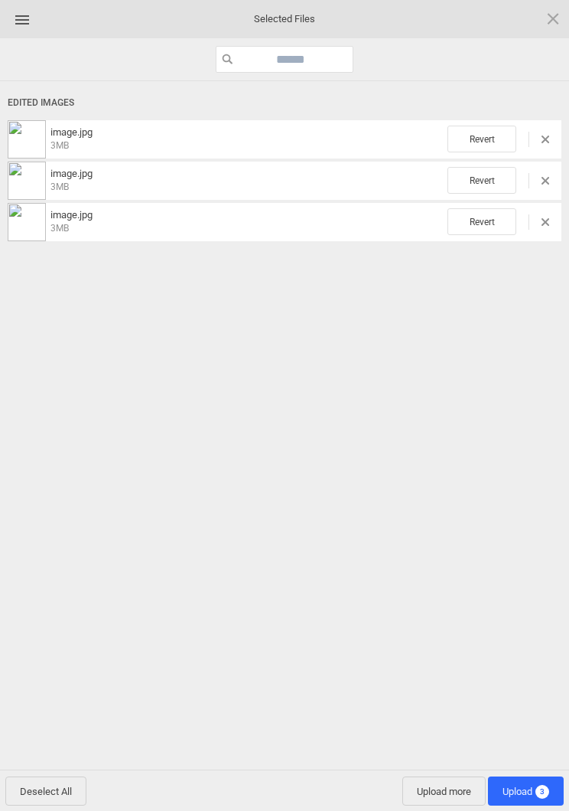
click at [526, 788] on span "Upload 3" at bounding box center [526, 790] width 47 height 11
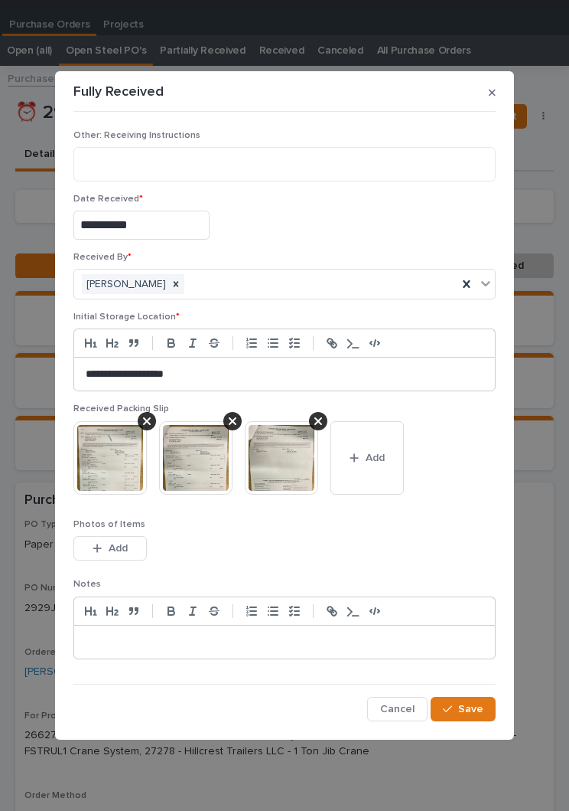
click at [483, 718] on button "Save" at bounding box center [463, 709] width 65 height 24
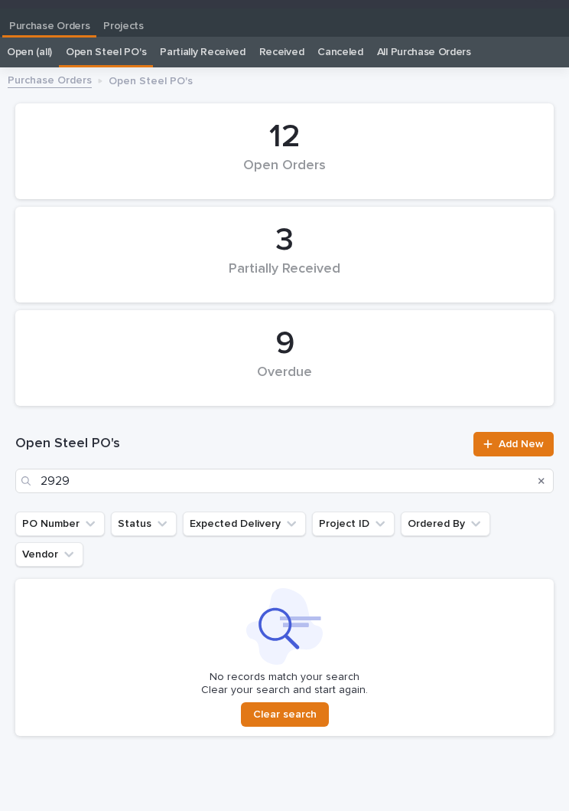
scroll to position [24, 0]
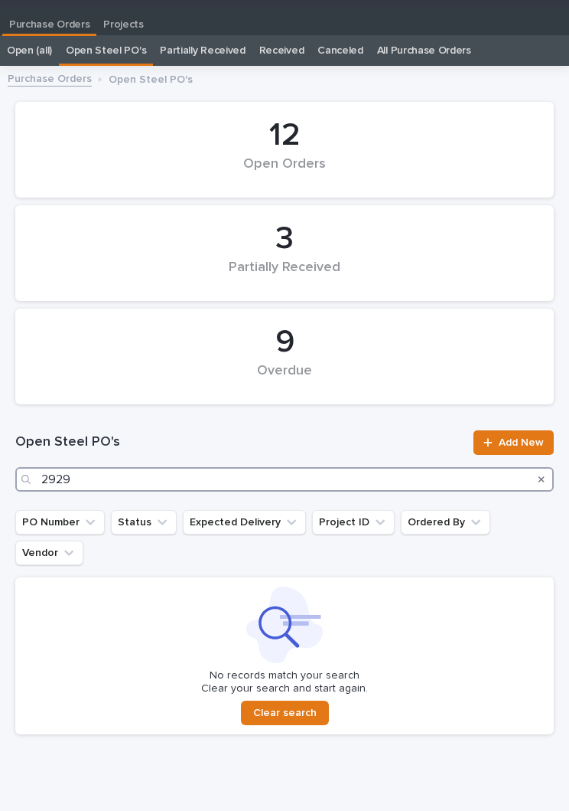
click at [227, 478] on input "2929" at bounding box center [284, 479] width 539 height 24
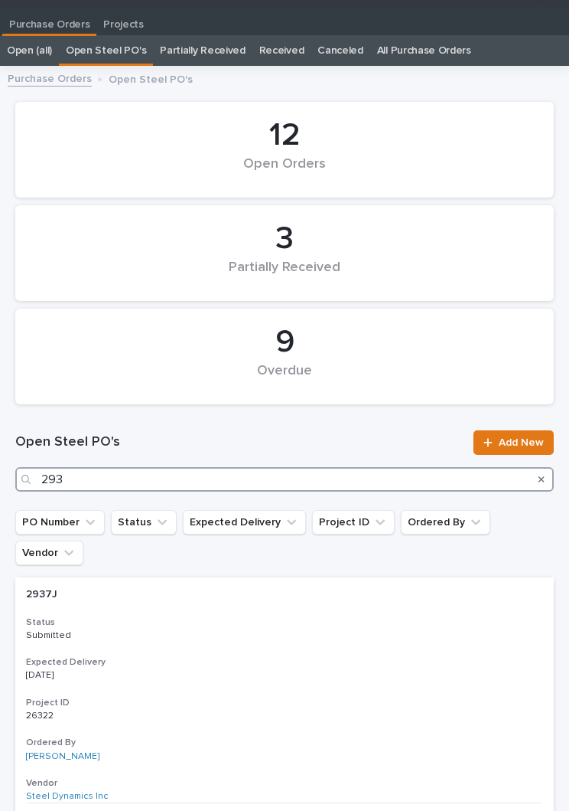
type input "2939"
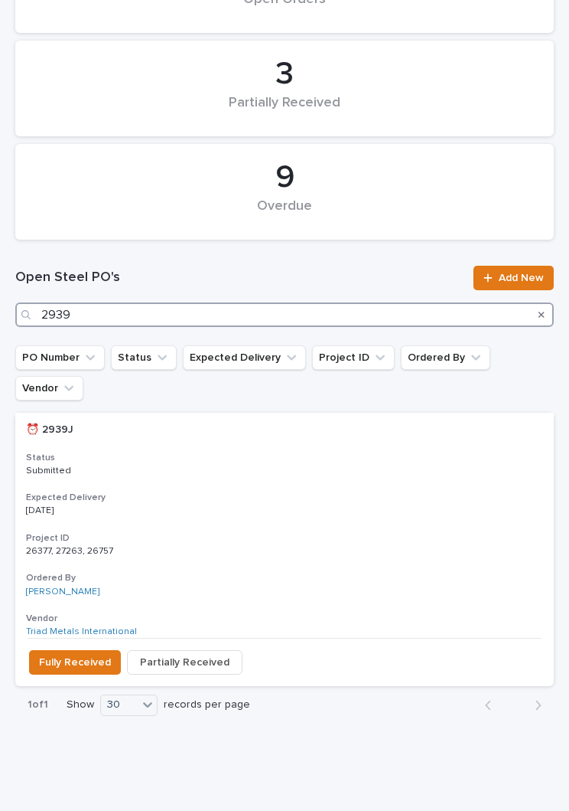
scroll to position [188, 0]
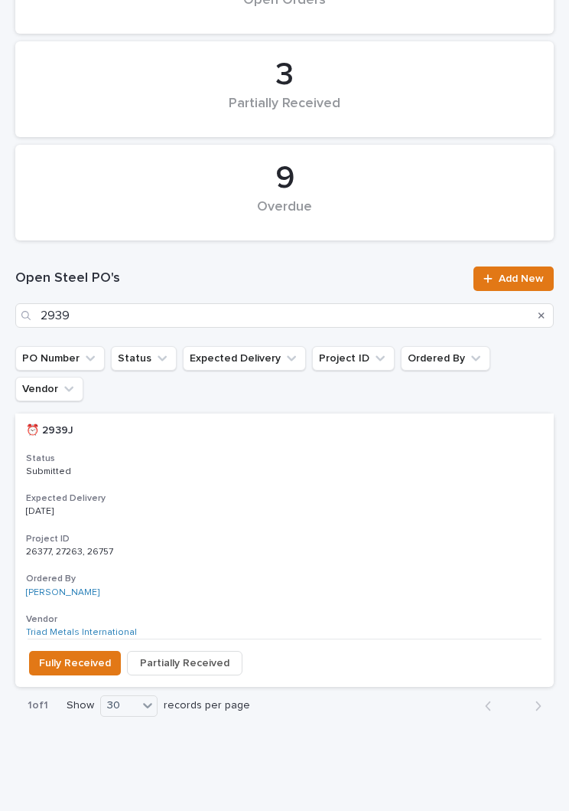
click at [267, 458] on div "⏰ 2939J ⏰ 2939J Status Submitted Expected Delivery [DATE] Project ID 26377, 272…" at bounding box center [284, 525] width 539 height 225
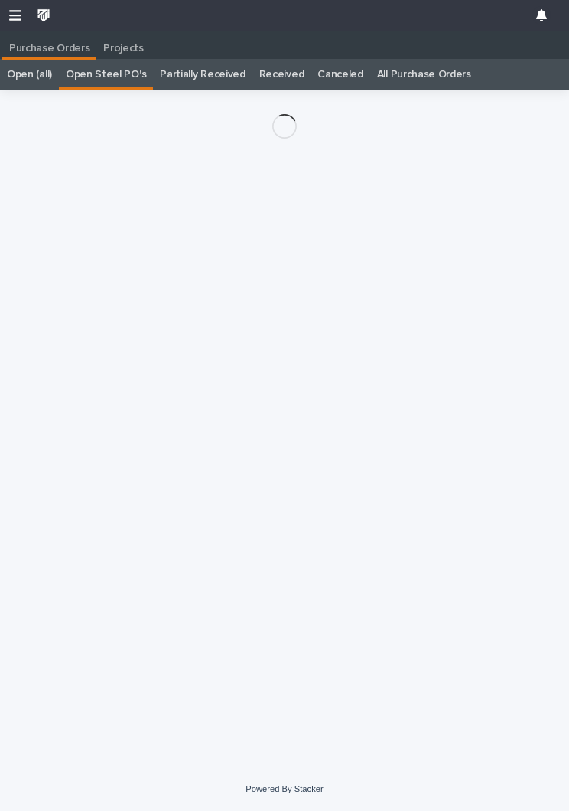
scroll to position [24, 0]
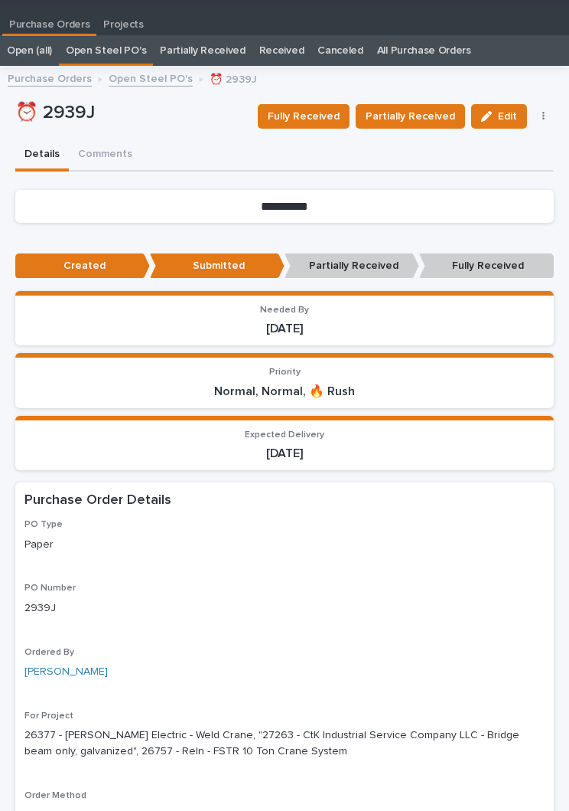
click at [422, 126] on button "Partially Received" at bounding box center [410, 116] width 109 height 24
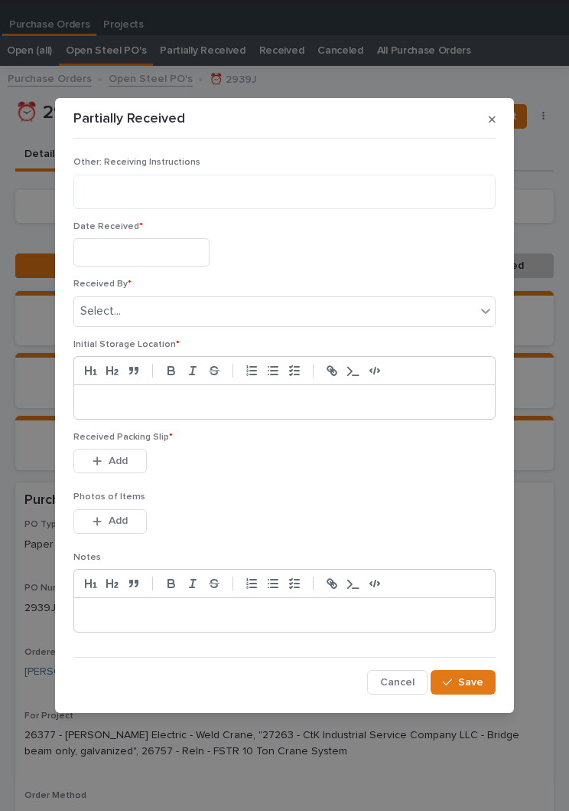
click at [155, 253] on input "text" at bounding box center [141, 252] width 136 height 28
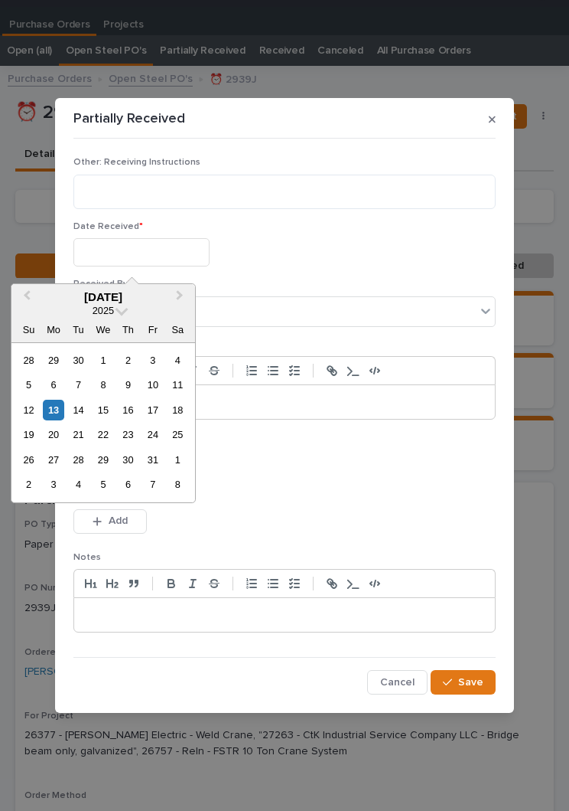
click at [61, 407] on div "13" at bounding box center [53, 410] width 21 height 21
type input "**********"
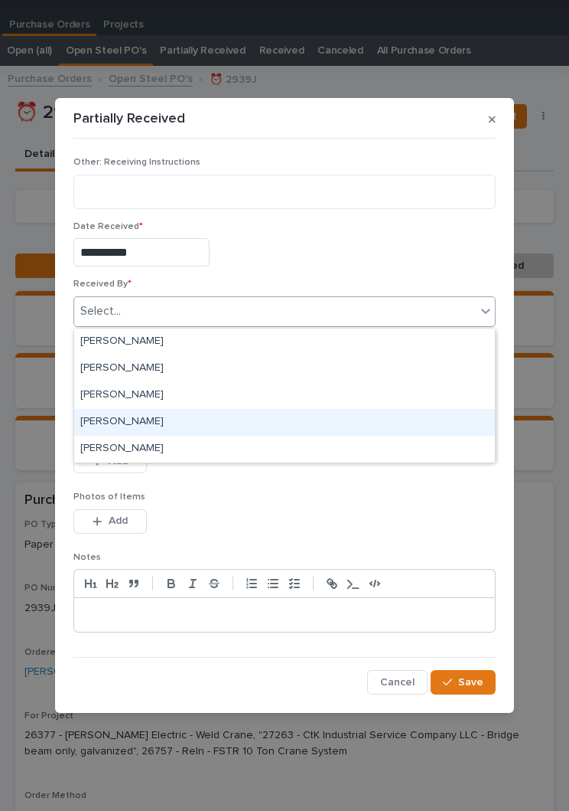
click at [171, 428] on div "[PERSON_NAME]" at bounding box center [284, 422] width 421 height 27
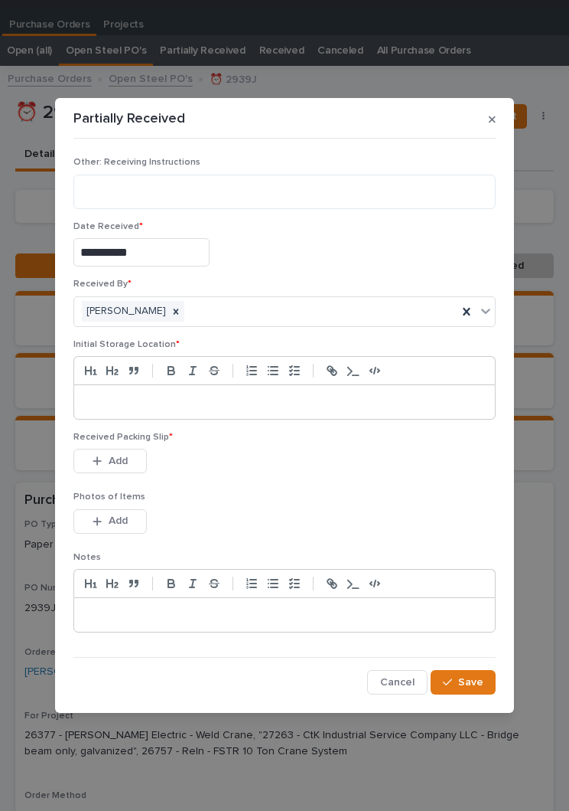
click at [263, 403] on p at bounding box center [285, 401] width 398 height 15
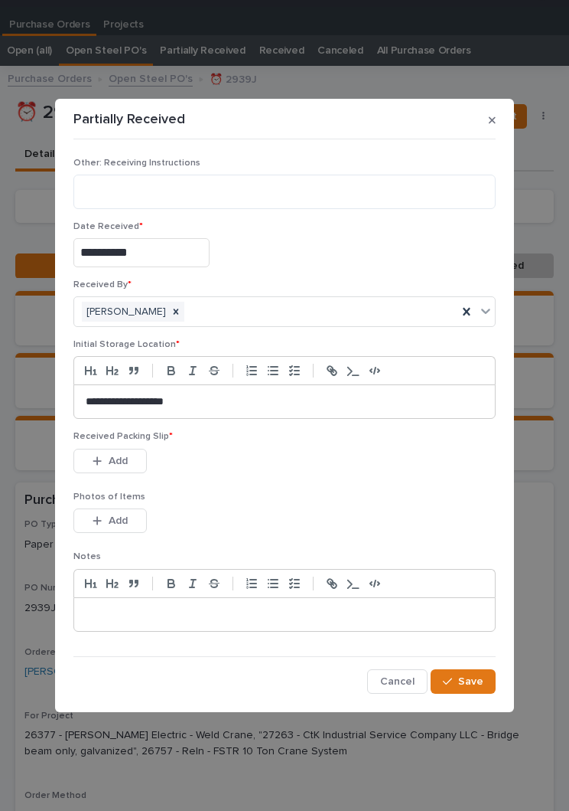
click at [299, 484] on div "Received Packing Slip * This file cannot be opened Download File Add" at bounding box center [284, 461] width 422 height 60
click at [264, 470] on div "This file cannot be opened Download File Add" at bounding box center [284, 464] width 422 height 31
click at [122, 458] on span "Add" at bounding box center [118, 461] width 19 height 14
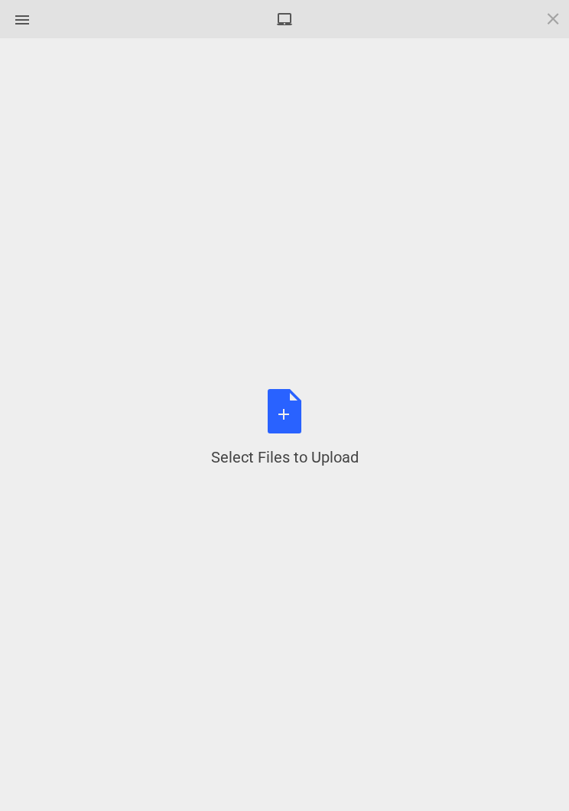
click at [308, 419] on div "Select Files to Upload or Drag and Drop, Copy and Paste Files" at bounding box center [285, 428] width 148 height 79
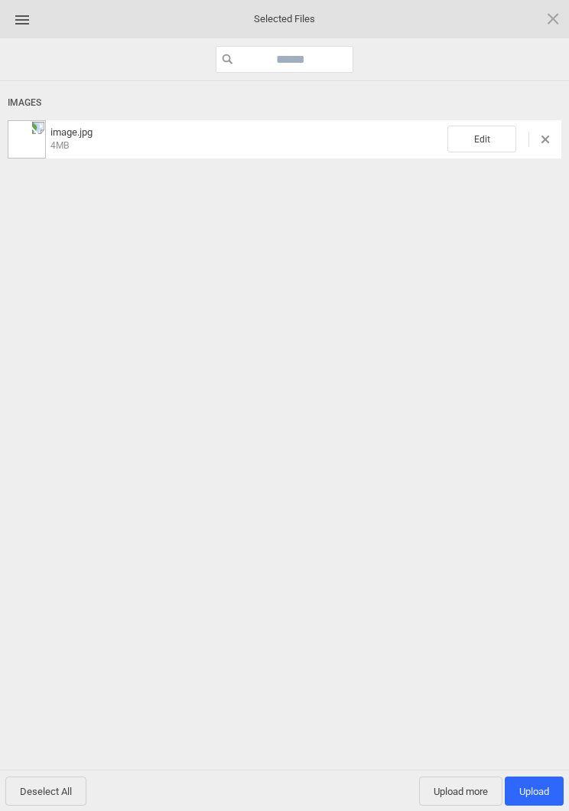
click at [472, 140] on span "Edit" at bounding box center [482, 139] width 69 height 27
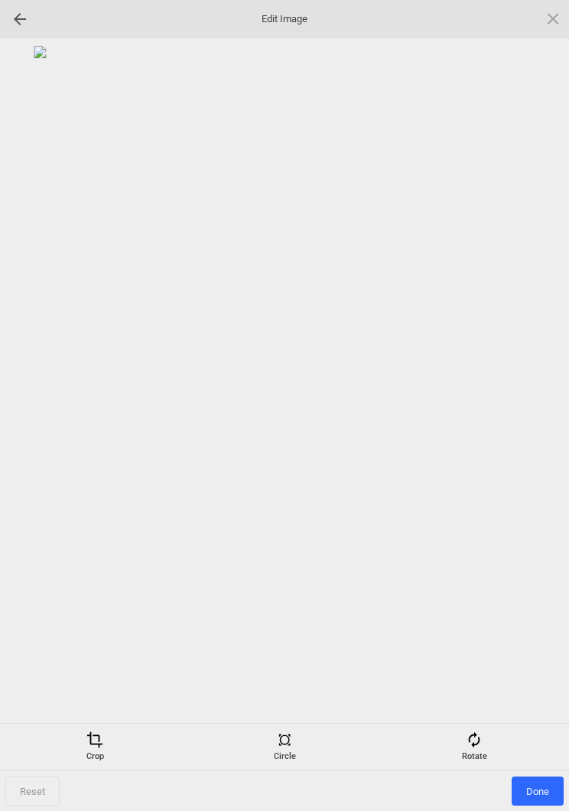
click at [477, 753] on div "Rotate" at bounding box center [474, 746] width 182 height 31
click at [529, 396] on div at bounding box center [535, 406] width 38 height 38
click at [520, 416] on div at bounding box center [535, 406] width 38 height 38
click at [509, 429] on div at bounding box center [285, 380] width 554 height 669
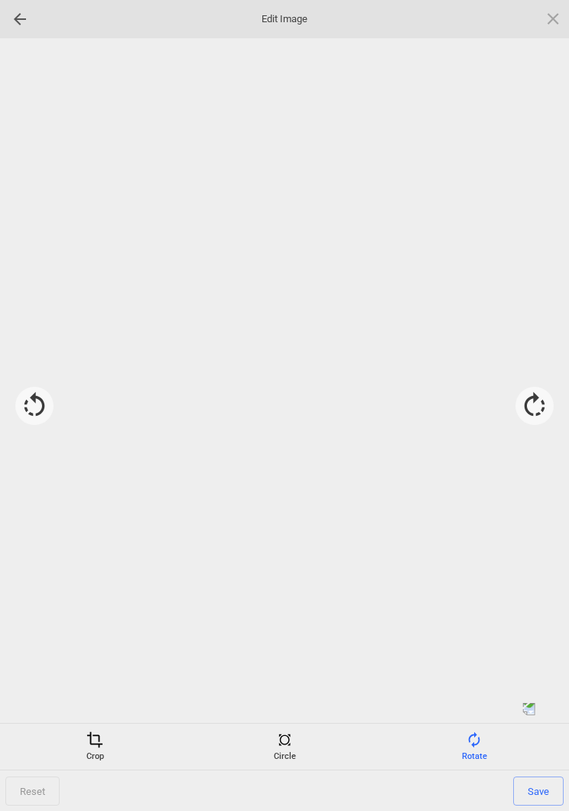
click at [521, 417] on div at bounding box center [535, 406] width 38 height 38
click at [533, 390] on div at bounding box center [535, 406] width 38 height 38
click at [90, 744] on span at bounding box center [94, 739] width 17 height 17
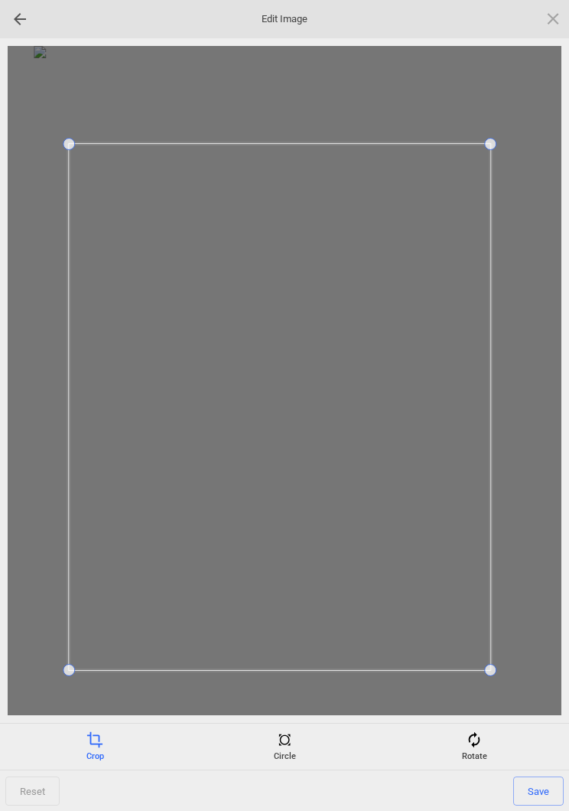
click at [540, 786] on span "Save" at bounding box center [539, 790] width 51 height 29
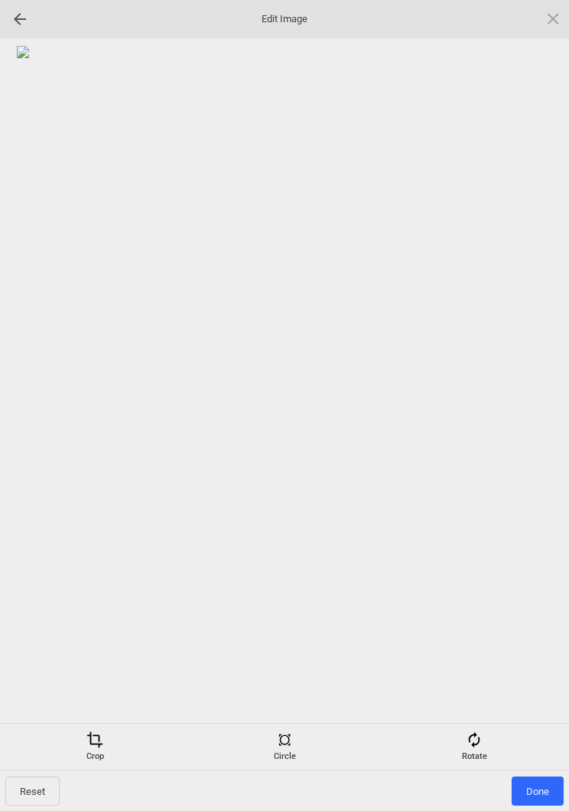
click at [542, 792] on span "Done" at bounding box center [538, 790] width 52 height 29
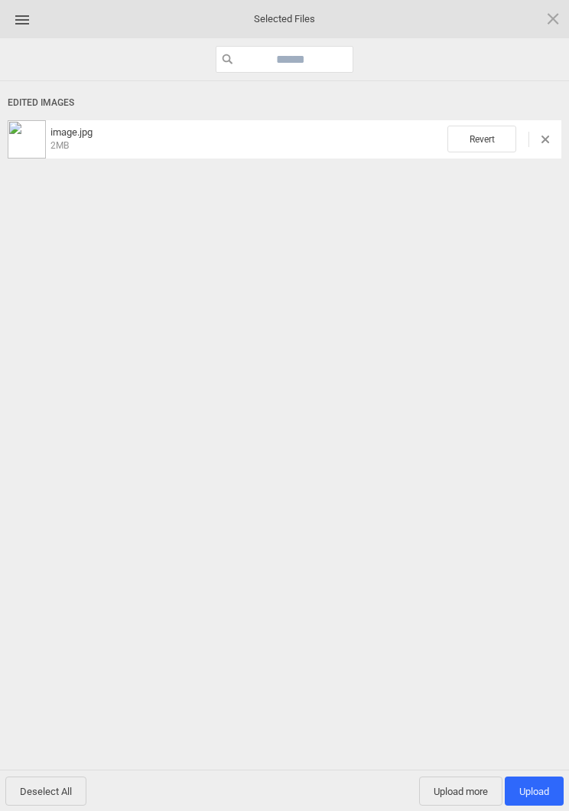
click at [455, 794] on span "Upload more" at bounding box center [460, 790] width 83 height 29
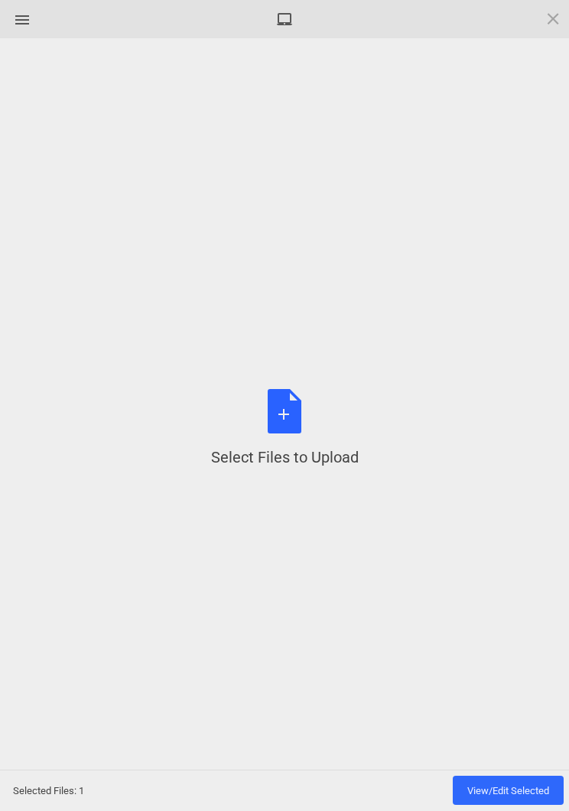
click at [281, 421] on div "Select Files to Upload or Drag and Drop, Copy and Paste Files" at bounding box center [285, 428] width 148 height 79
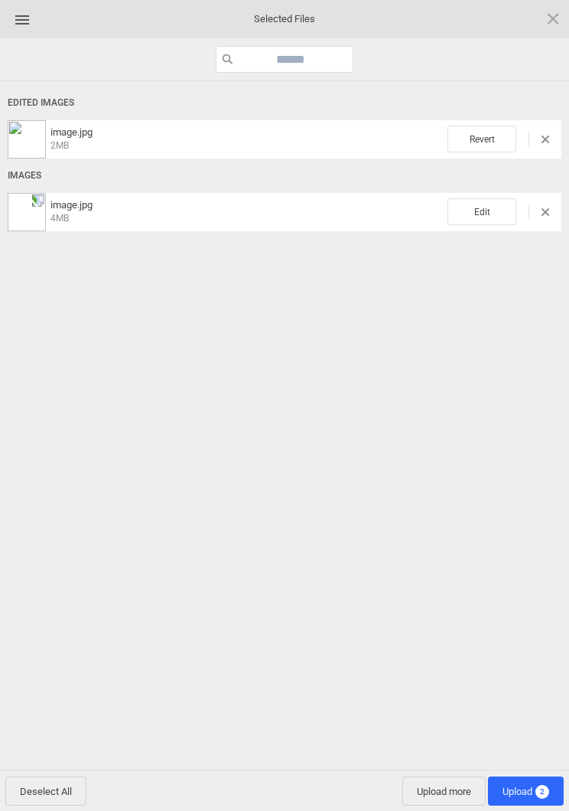
click at [488, 209] on span "Edit" at bounding box center [482, 211] width 69 height 27
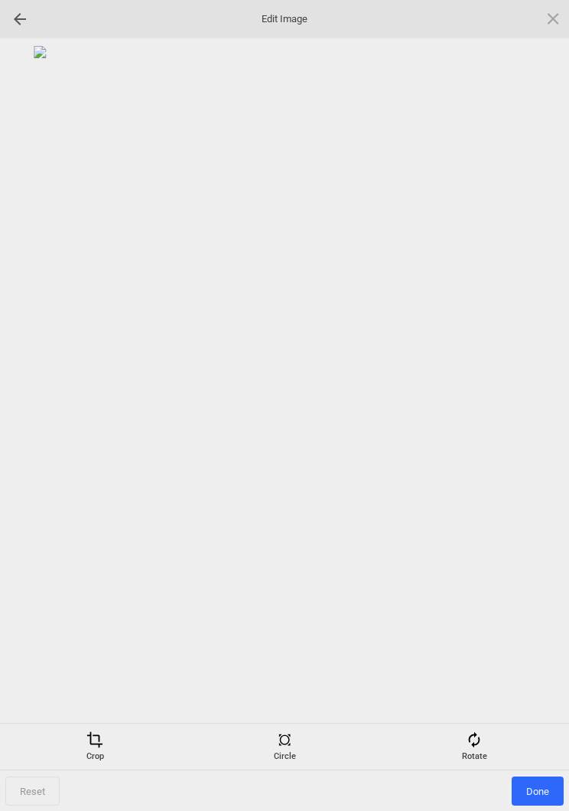
click at [478, 746] on span at bounding box center [474, 739] width 17 height 17
click at [540, 404] on div at bounding box center [535, 406] width 38 height 38
click at [533, 400] on div at bounding box center [535, 406] width 38 height 38
click at [527, 403] on div at bounding box center [535, 406] width 38 height 38
click at [529, 396] on div at bounding box center [535, 406] width 38 height 38
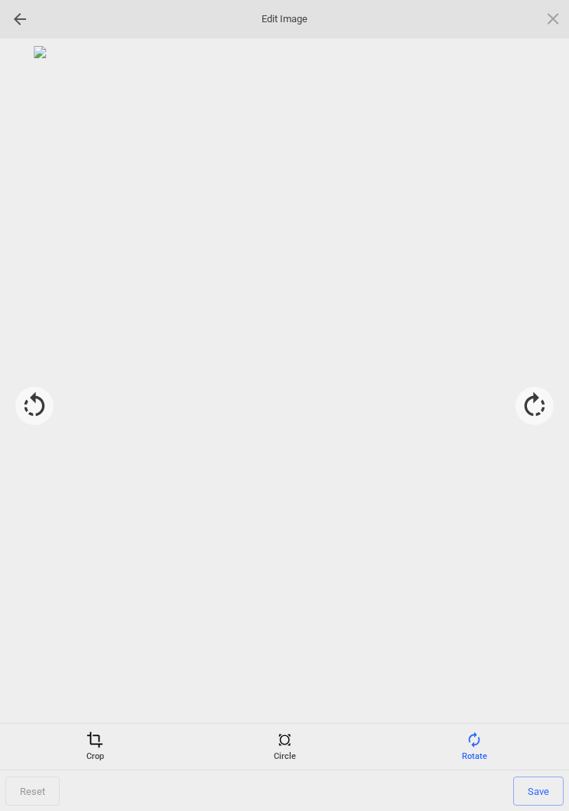
click at [95, 742] on span at bounding box center [94, 739] width 17 height 17
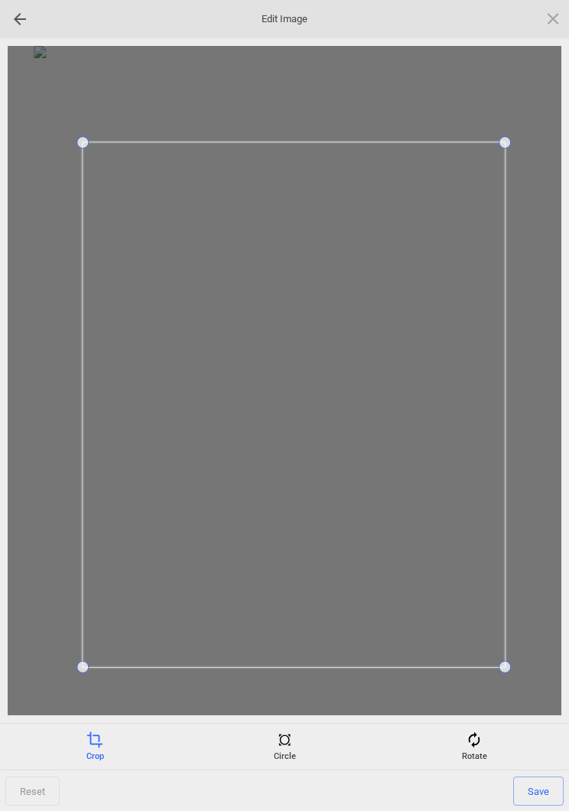
click at [554, 778] on span "Save" at bounding box center [539, 790] width 51 height 29
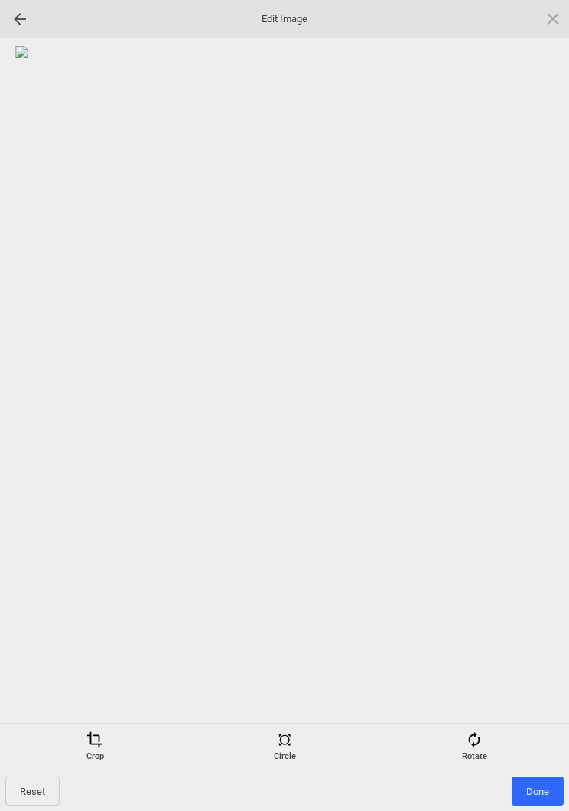
click at [542, 784] on span "Done" at bounding box center [538, 790] width 52 height 29
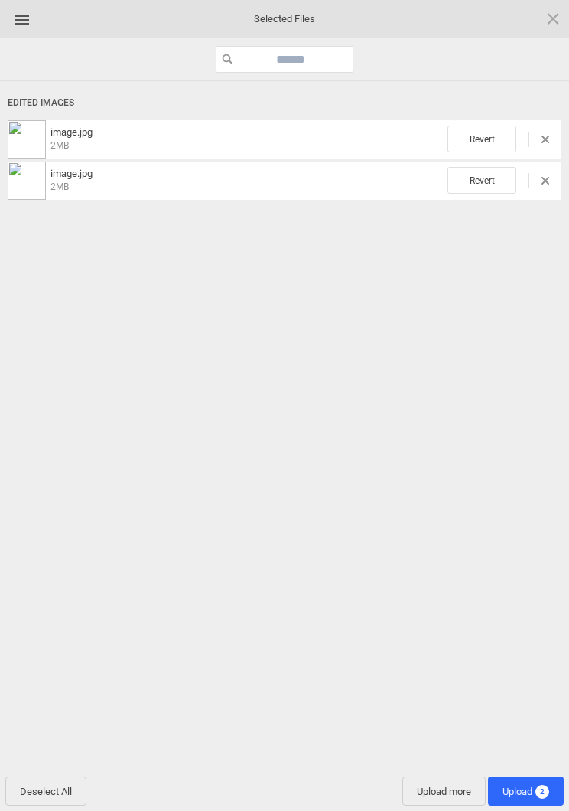
click at [431, 798] on span "Upload more" at bounding box center [444, 790] width 83 height 29
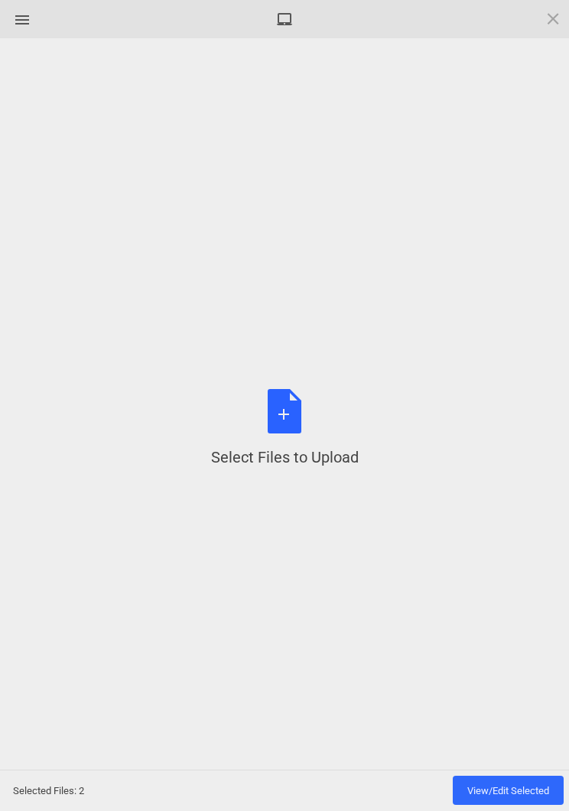
click at [279, 426] on div "Select Files to Upload or Drag and Drop, Copy and Paste Files" at bounding box center [285, 428] width 148 height 79
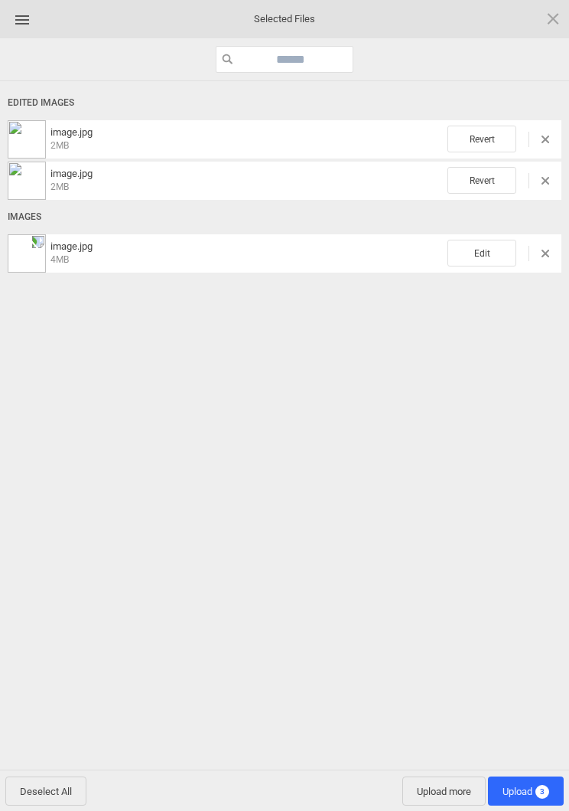
click at [485, 245] on span "Edit" at bounding box center [482, 253] width 69 height 27
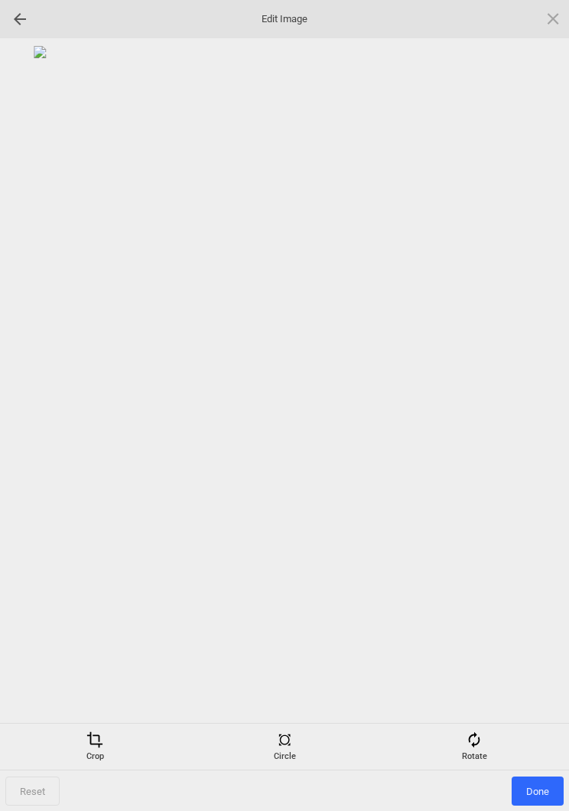
click at [481, 741] on span at bounding box center [474, 739] width 17 height 17
click at [527, 405] on div at bounding box center [535, 406] width 38 height 38
click at [533, 396] on div at bounding box center [535, 406] width 38 height 38
click at [526, 400] on div at bounding box center [535, 406] width 38 height 38
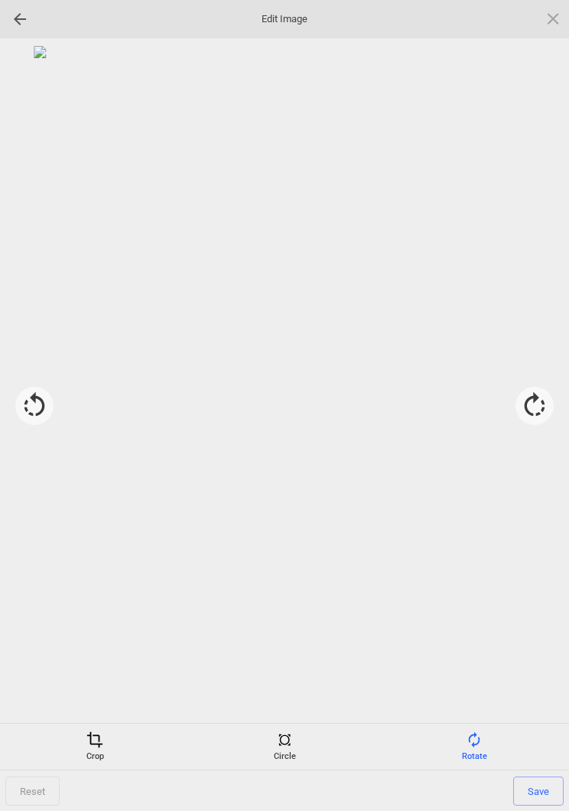
click at [532, 396] on div at bounding box center [535, 406] width 38 height 38
click at [540, 400] on div at bounding box center [535, 406] width 38 height 38
click at [540, 399] on div at bounding box center [535, 406] width 38 height 38
click at [549, 398] on div at bounding box center [535, 406] width 38 height 38
click at [91, 738] on span at bounding box center [94, 739] width 17 height 17
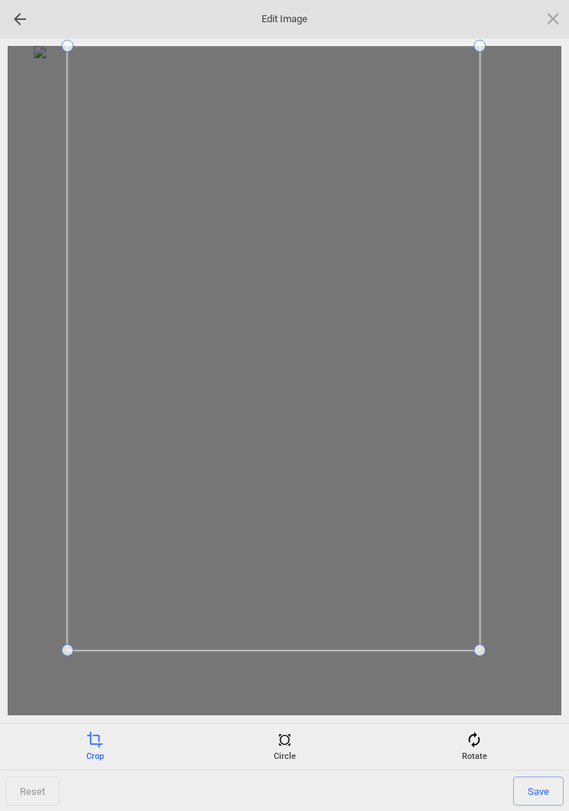
click at [30, 648] on div at bounding box center [285, 380] width 554 height 669
click at [538, 794] on span "Save" at bounding box center [539, 790] width 51 height 29
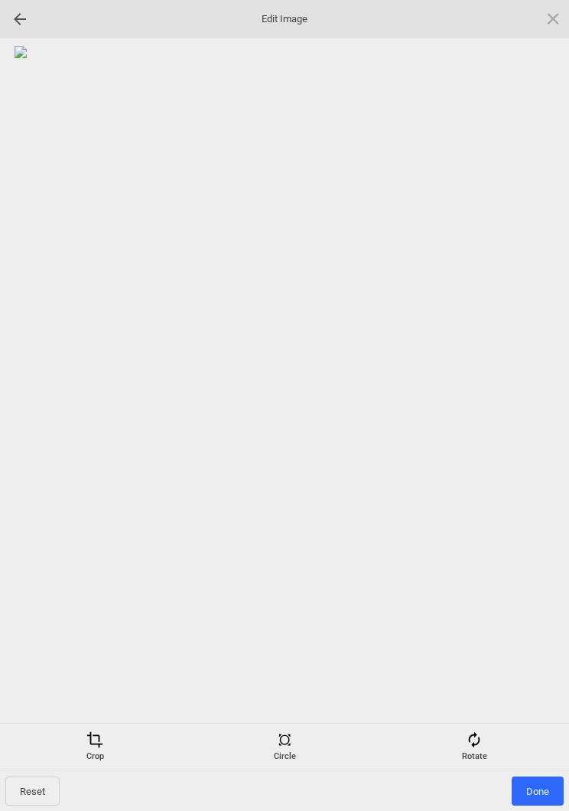
click at [547, 784] on span "Done" at bounding box center [538, 790] width 52 height 29
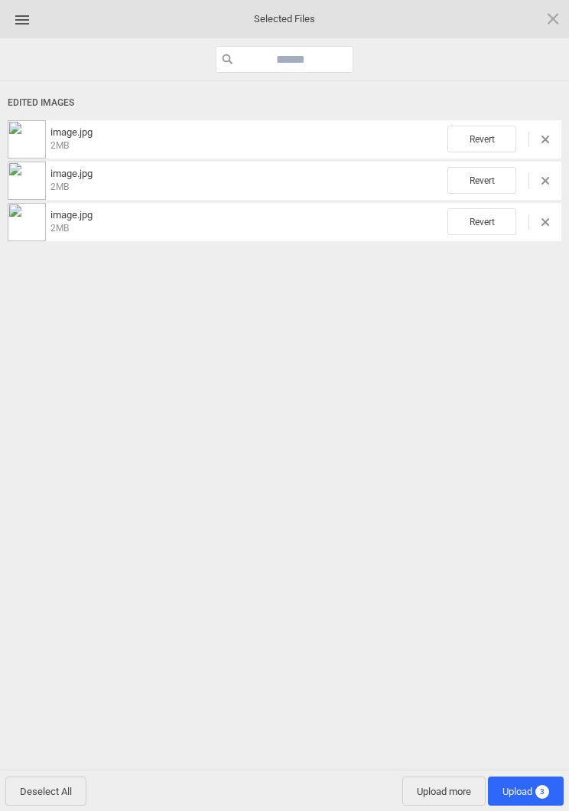
click at [521, 794] on span "Upload 3" at bounding box center [526, 790] width 47 height 11
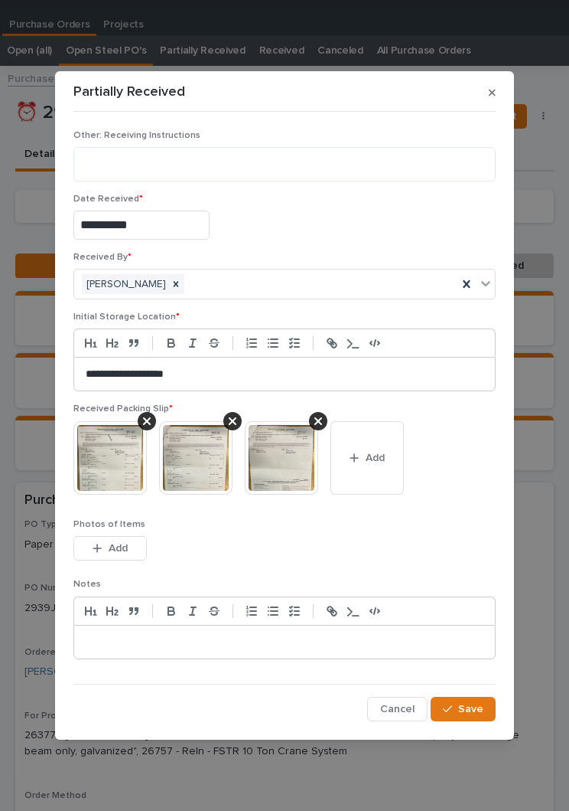
click at [106, 445] on img at bounding box center [109, 457] width 73 height 73
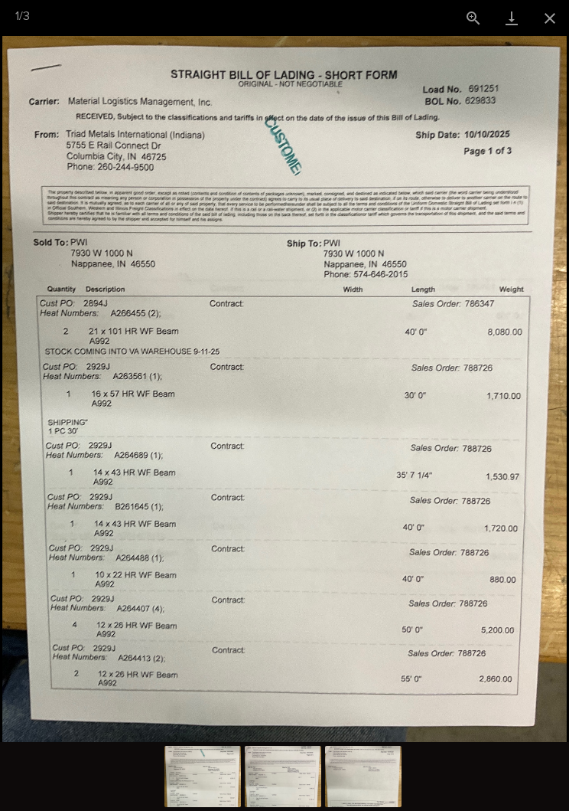
click at [552, 5] on button "Close gallery" at bounding box center [550, 18] width 38 height 36
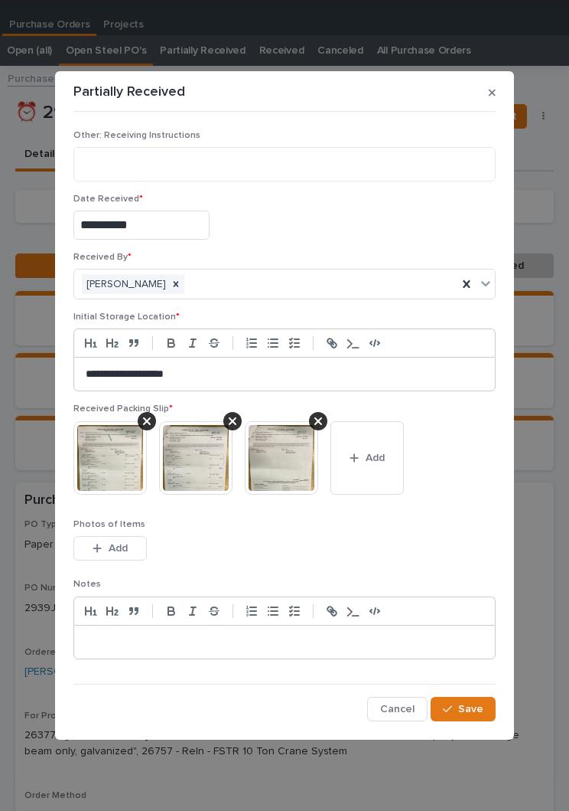
click at [470, 710] on span "Save" at bounding box center [470, 709] width 25 height 14
